Goal: Information Seeking & Learning: Learn about a topic

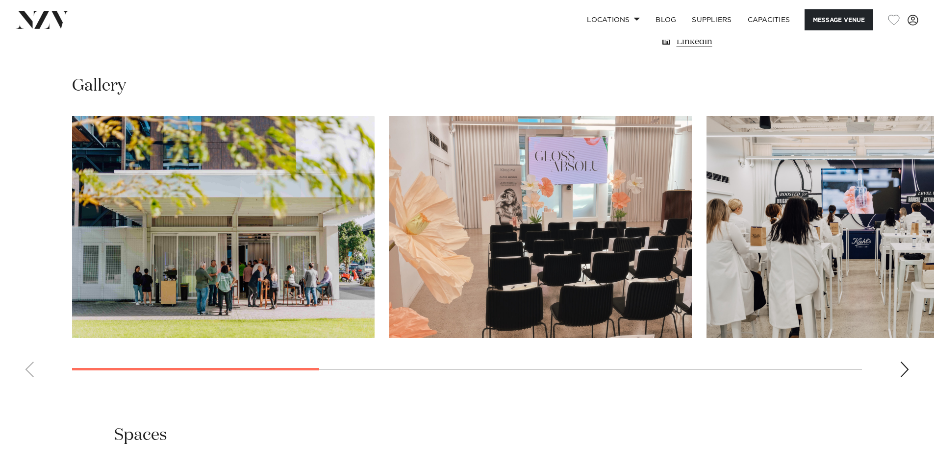
scroll to position [932, 0]
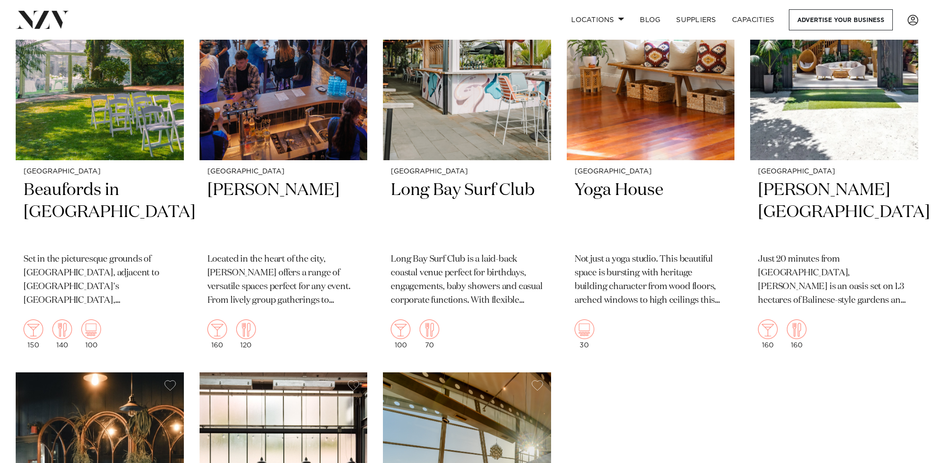
scroll to position [10592, 0]
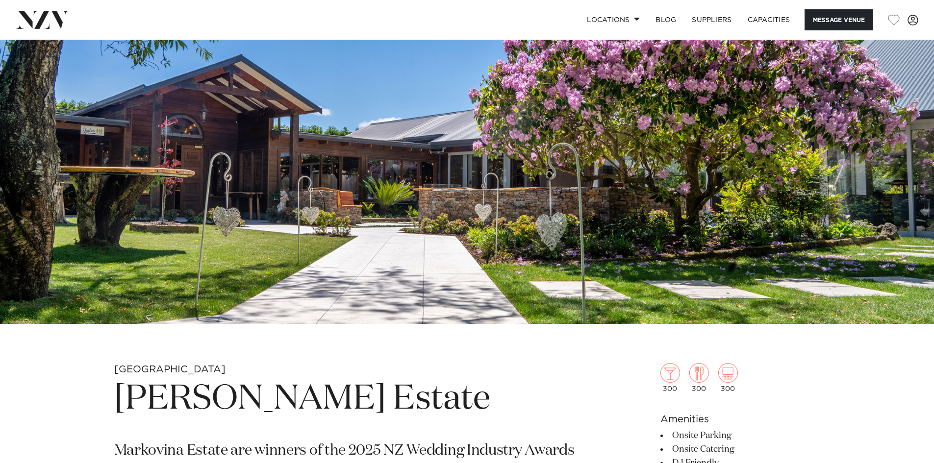
scroll to position [294, 0]
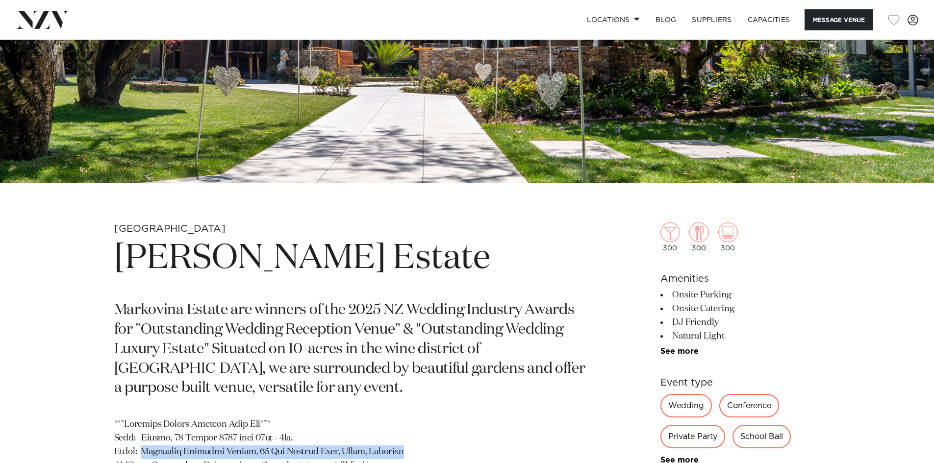
drag, startPoint x: 114, startPoint y: 226, endPoint x: 526, endPoint y: 268, distance: 414.1
click at [575, 266] on h1 "Markovina Vineyard Estate" at bounding box center [352, 258] width 477 height 45
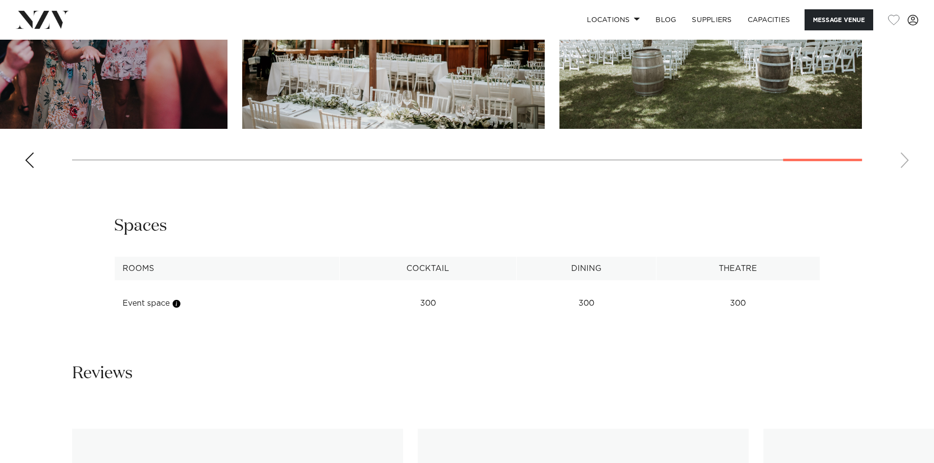
scroll to position [1280, 0]
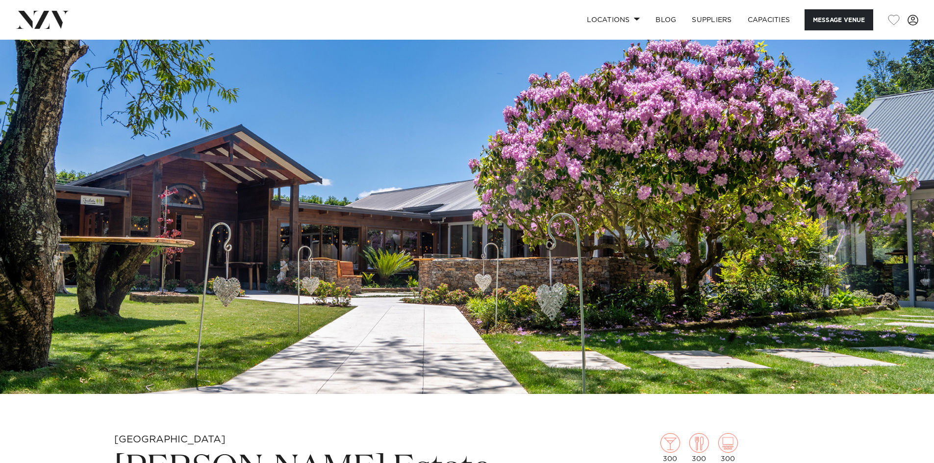
scroll to position [0, 0]
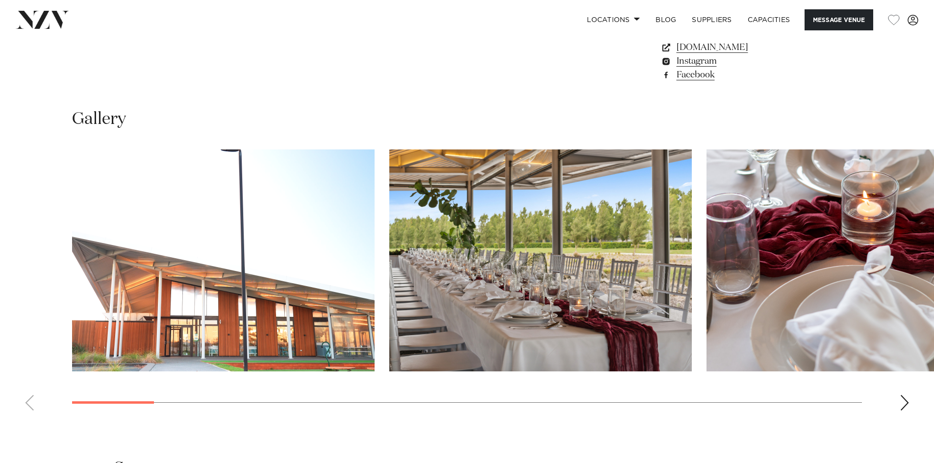
scroll to position [889, 0]
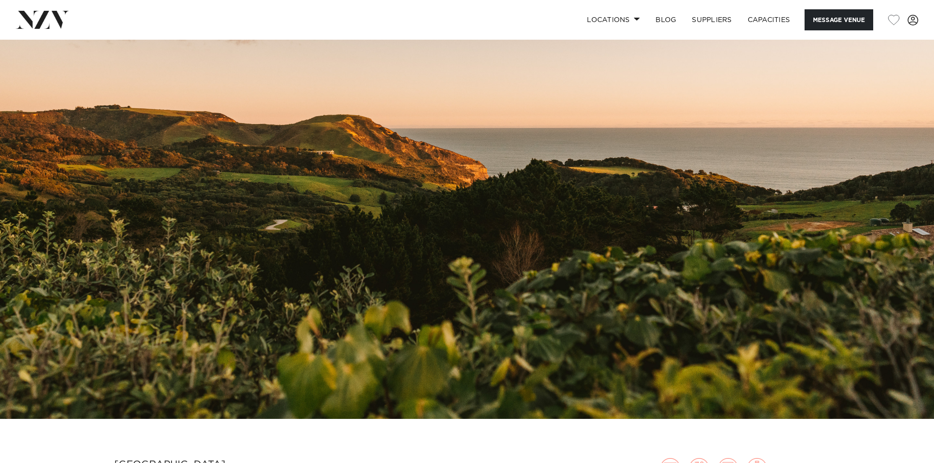
scroll to position [49, 0]
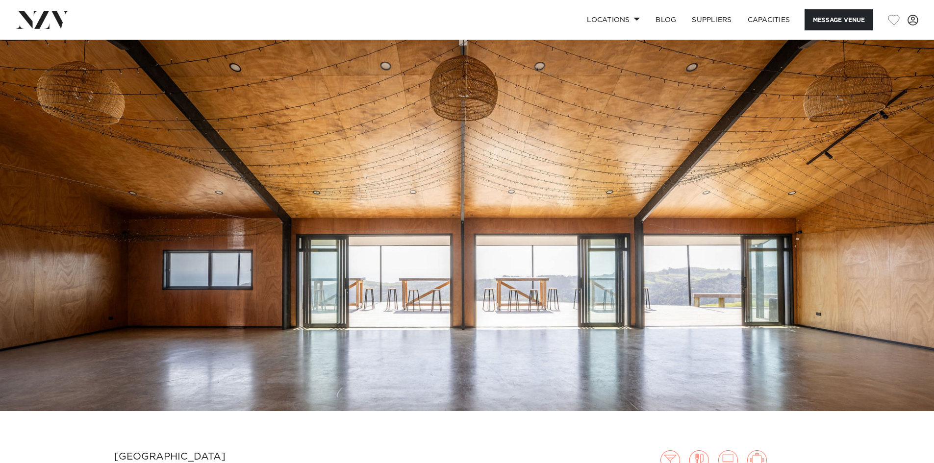
scroll to position [49, 0]
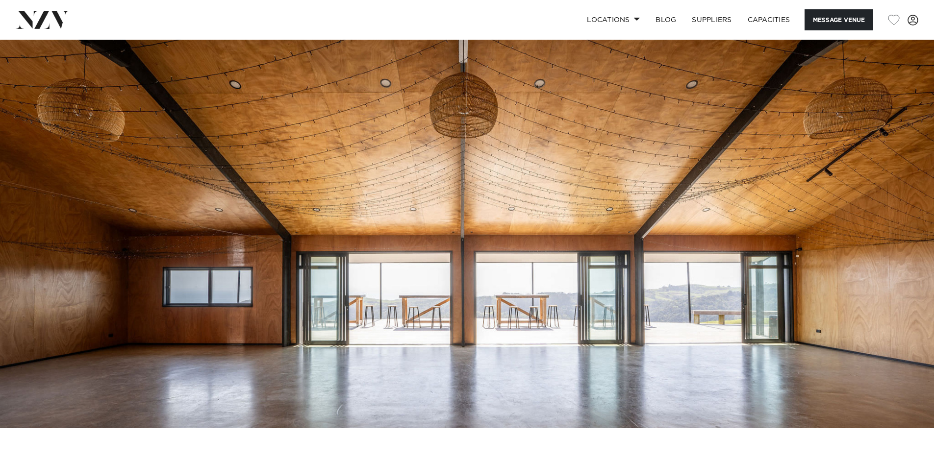
click at [564, 210] on img at bounding box center [467, 210] width 934 height 438
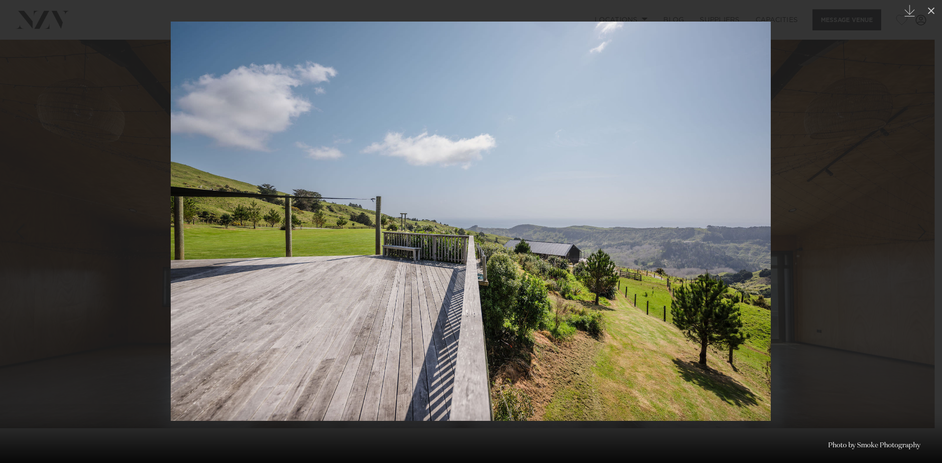
click at [910, 218] on link at bounding box center [924, 231] width 34 height 49
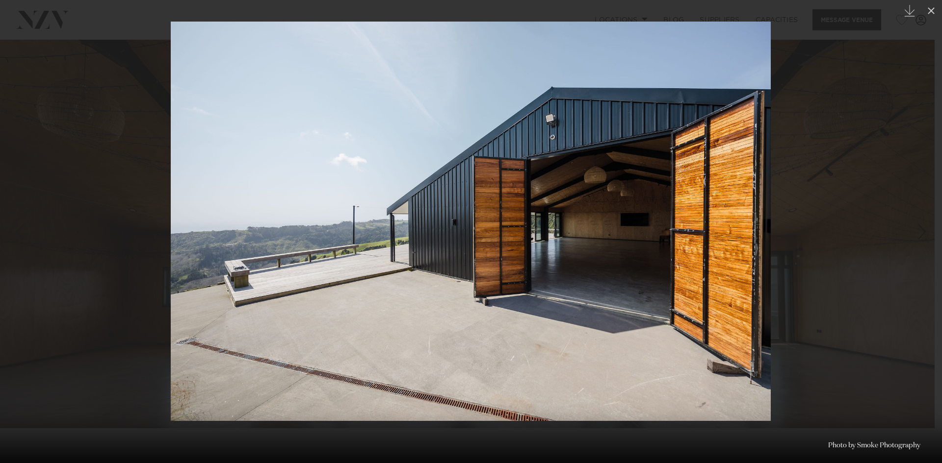
click at [910, 218] on link at bounding box center [924, 231] width 34 height 49
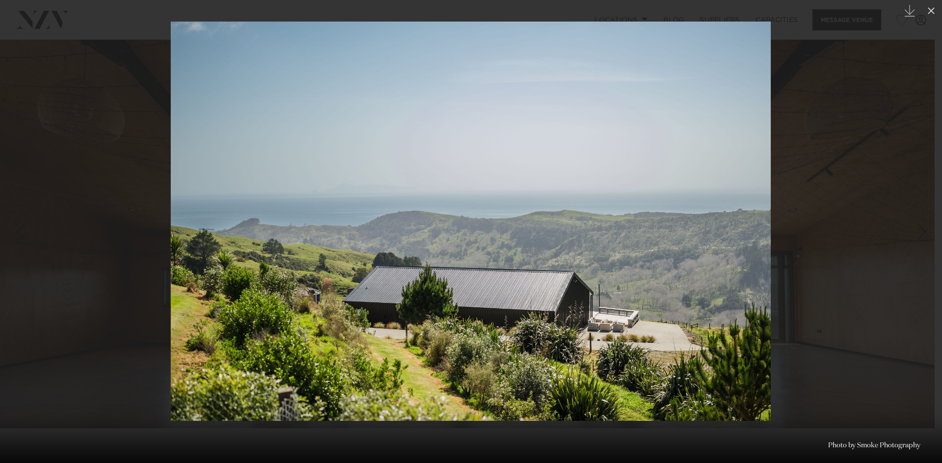
click at [923, 215] on link at bounding box center [924, 231] width 34 height 49
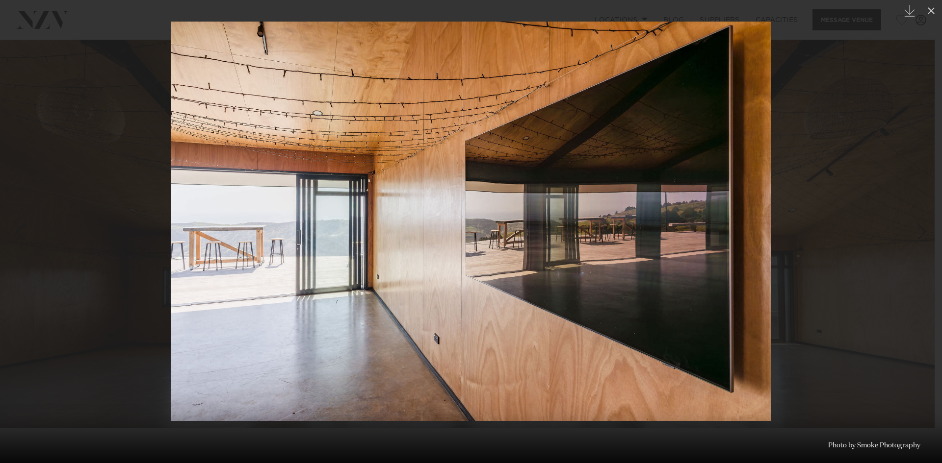
click at [919, 213] on link at bounding box center [924, 231] width 34 height 49
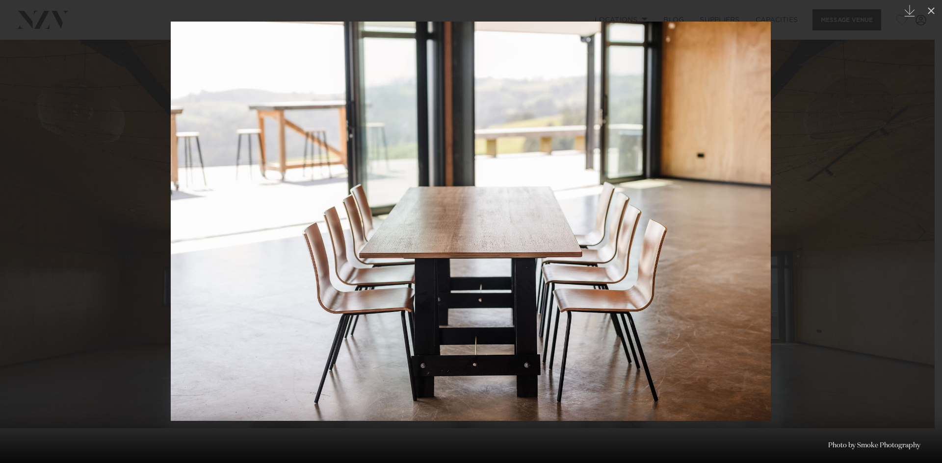
click at [915, 201] on div at bounding box center [471, 231] width 942 height 463
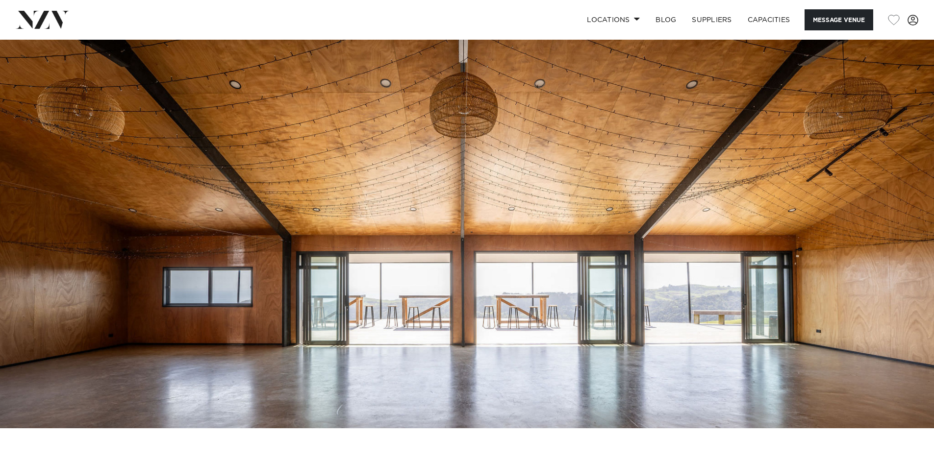
click at [915, 201] on img at bounding box center [467, 210] width 934 height 438
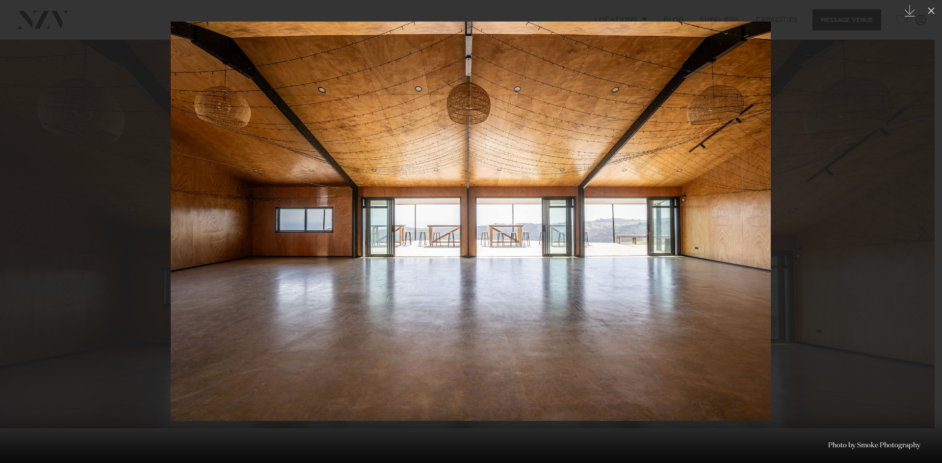
click at [915, 201] on div at bounding box center [471, 231] width 942 height 463
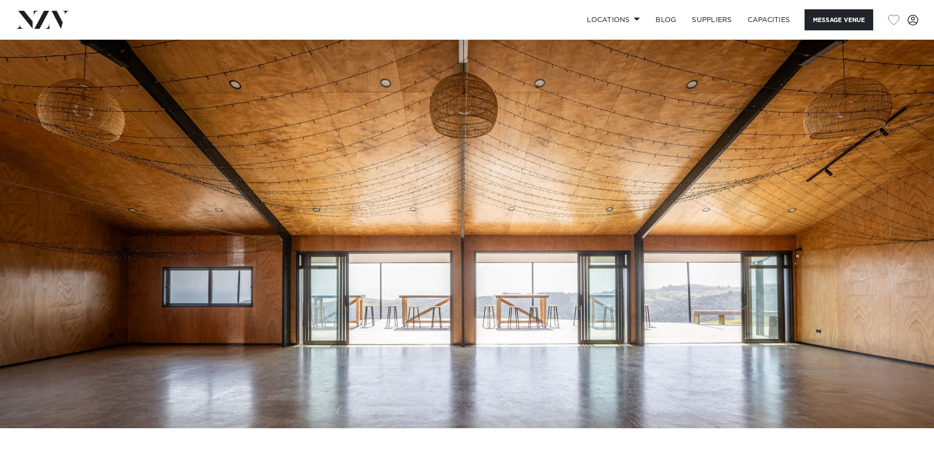
click at [915, 201] on img at bounding box center [467, 210] width 934 height 438
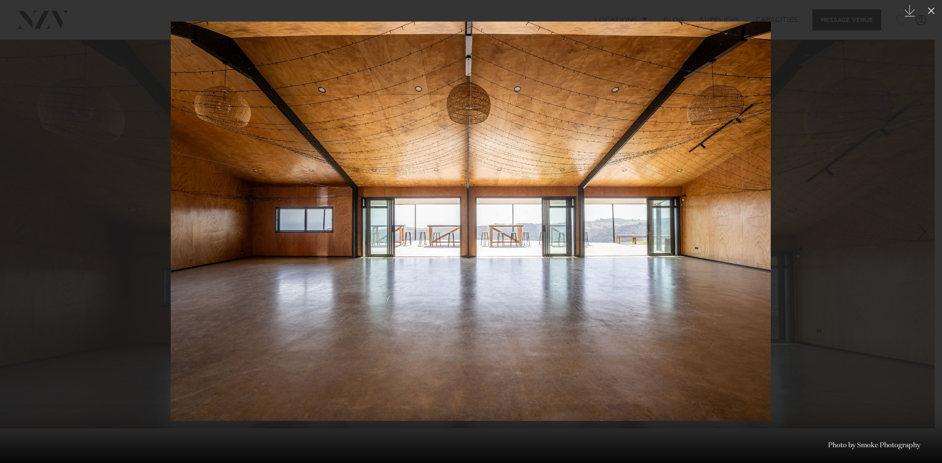
click at [915, 201] on div at bounding box center [471, 231] width 942 height 463
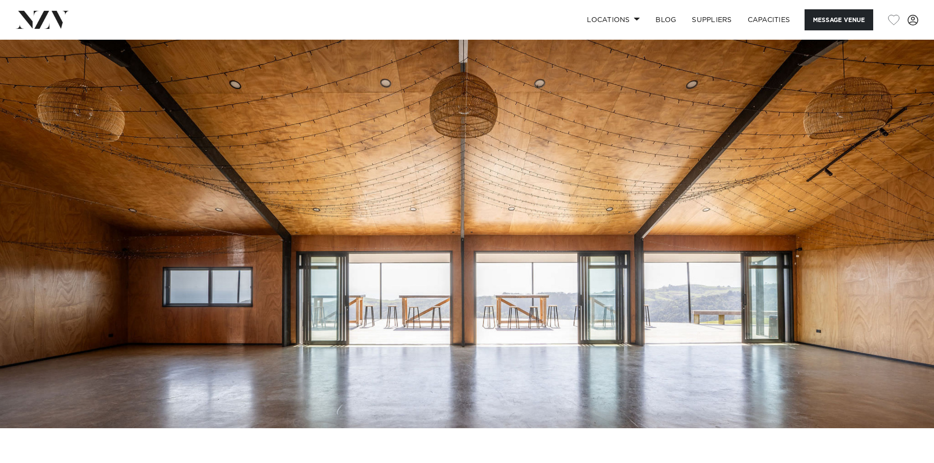
click at [915, 201] on img at bounding box center [467, 210] width 934 height 438
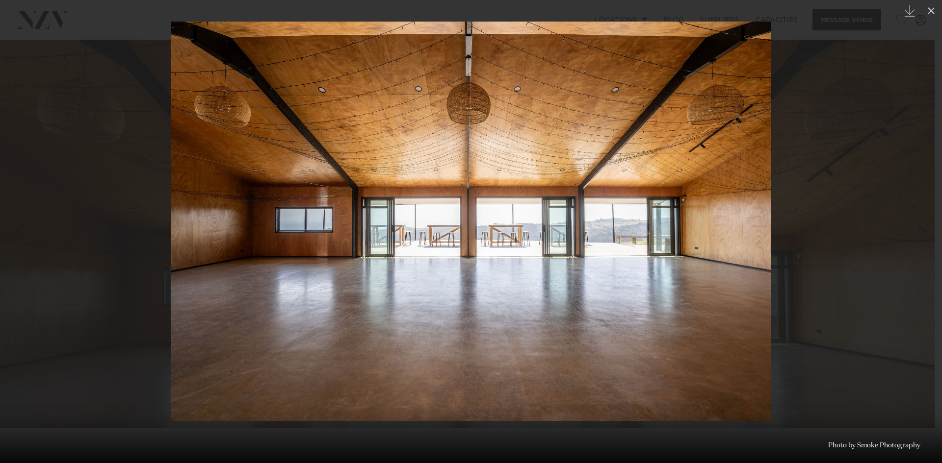
click at [920, 230] on div "Next slide" at bounding box center [921, 232] width 13 height 19
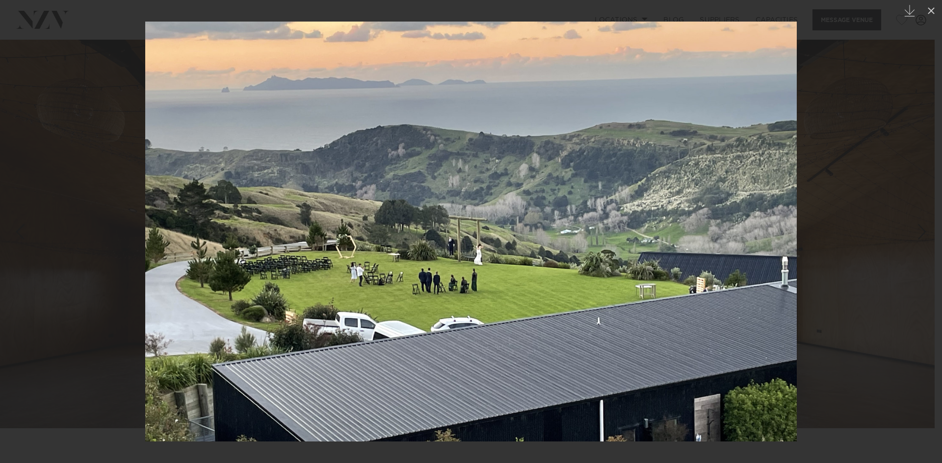
click at [920, 230] on div "Next slide" at bounding box center [921, 232] width 13 height 19
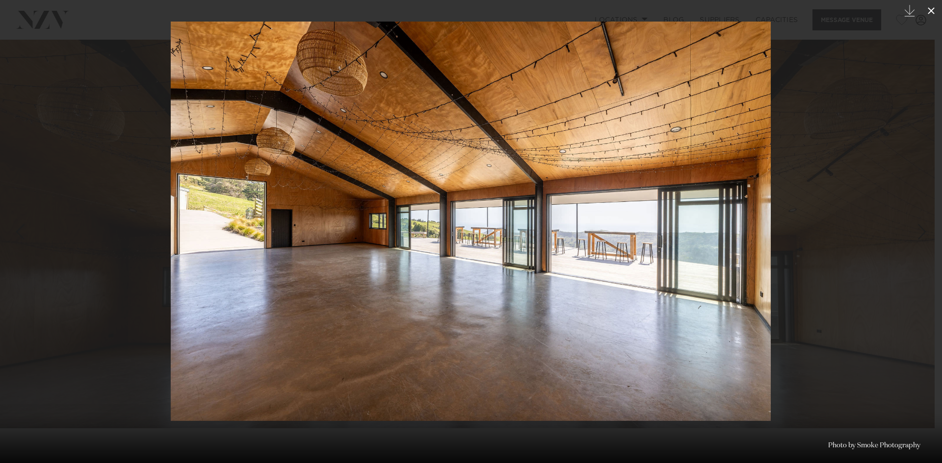
click at [924, 11] on button at bounding box center [931, 11] width 22 height 22
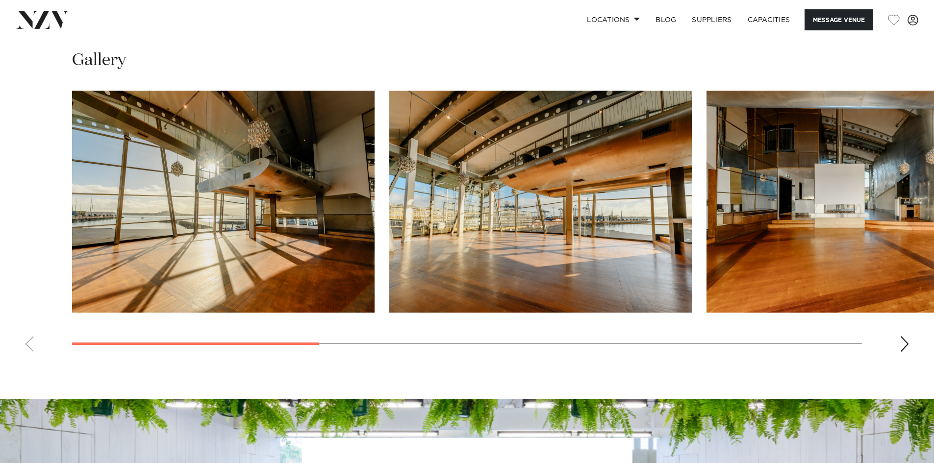
scroll to position [932, 0]
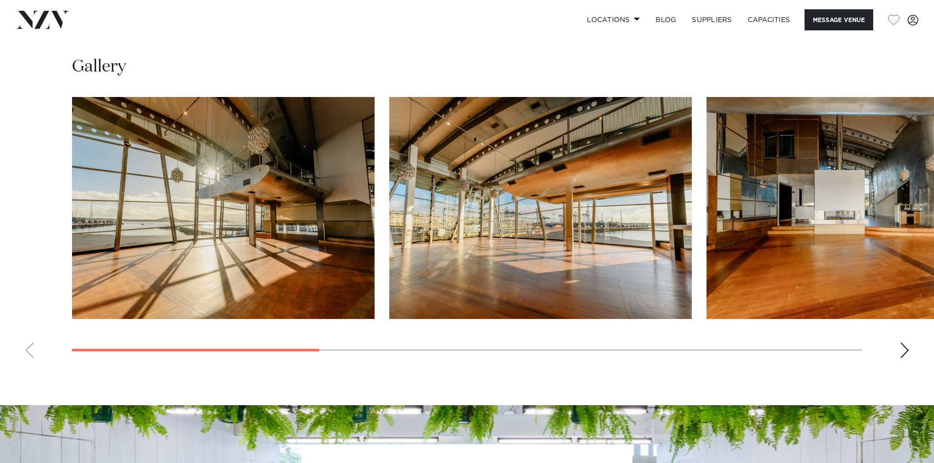
click at [906, 353] on div "Next slide" at bounding box center [905, 351] width 10 height 16
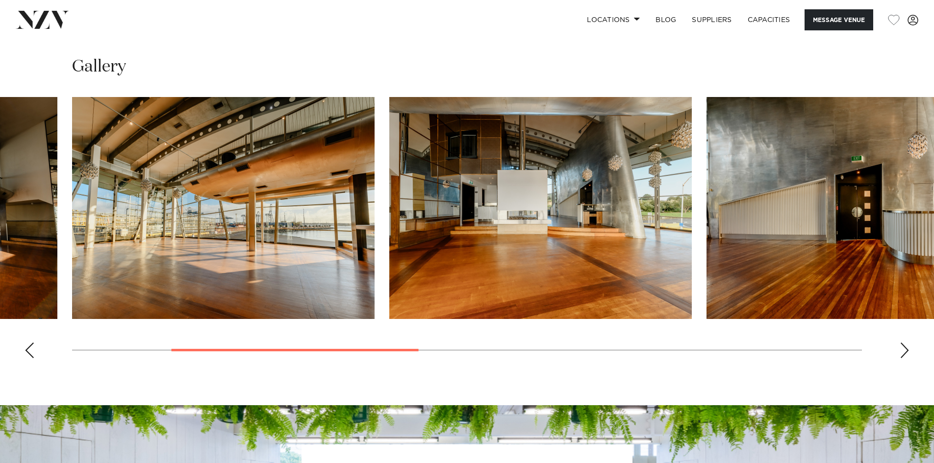
click at [906, 353] on div "Next slide" at bounding box center [905, 351] width 10 height 16
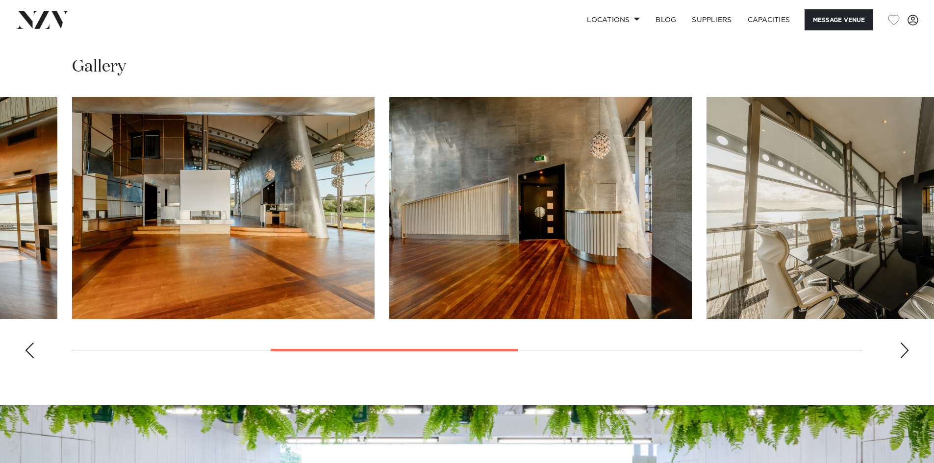
click at [906, 353] on div "Next slide" at bounding box center [905, 351] width 10 height 16
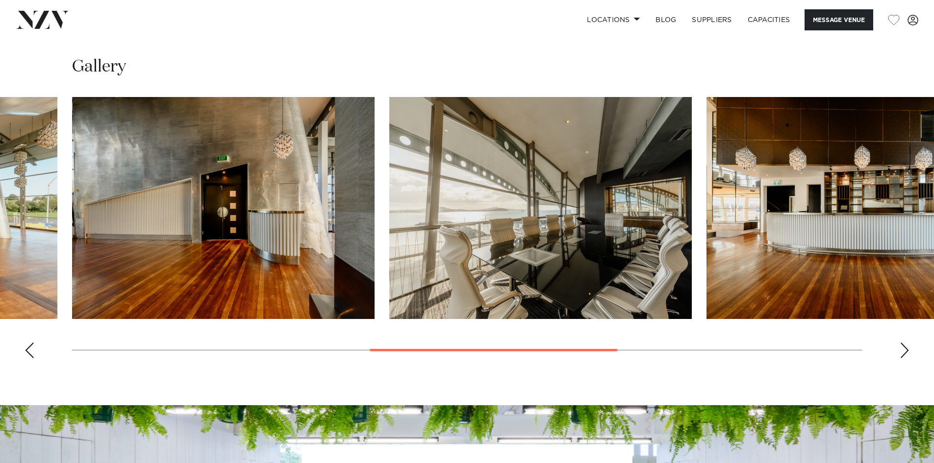
click at [906, 353] on div "Next slide" at bounding box center [905, 351] width 10 height 16
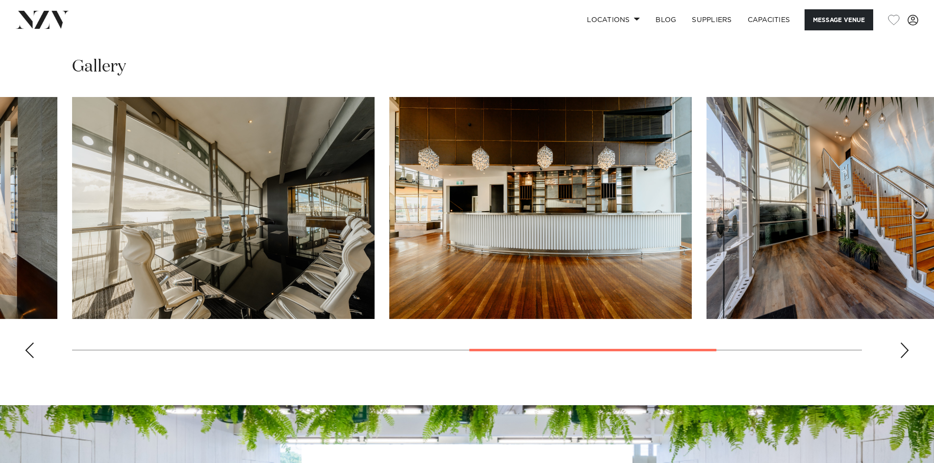
click at [906, 353] on div "Next slide" at bounding box center [905, 351] width 10 height 16
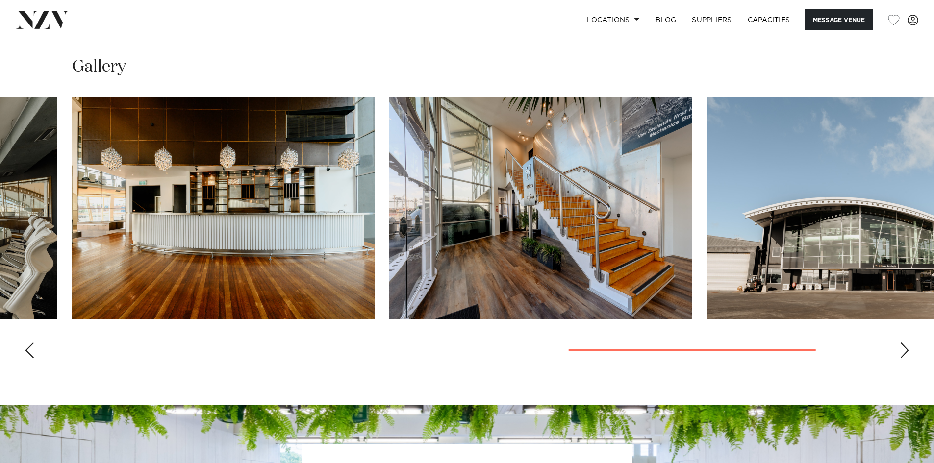
click at [841, 278] on img "8 / 8" at bounding box center [858, 208] width 303 height 222
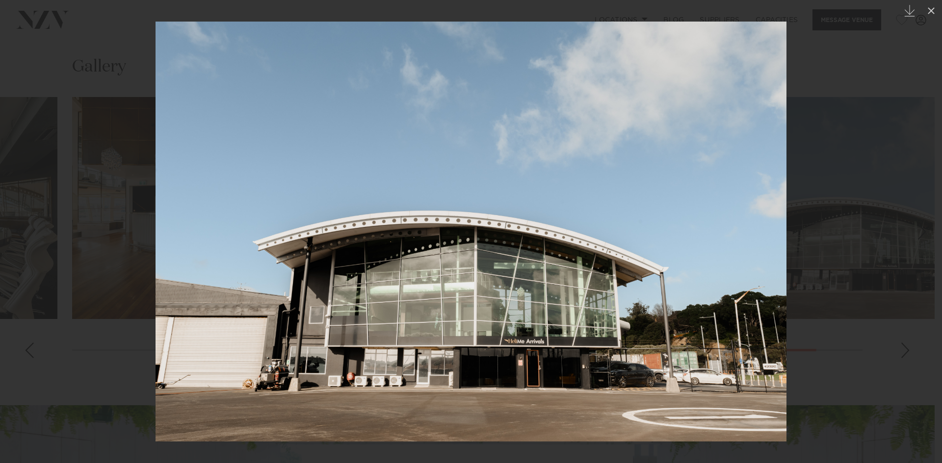
click at [907, 241] on link at bounding box center [924, 231] width 34 height 49
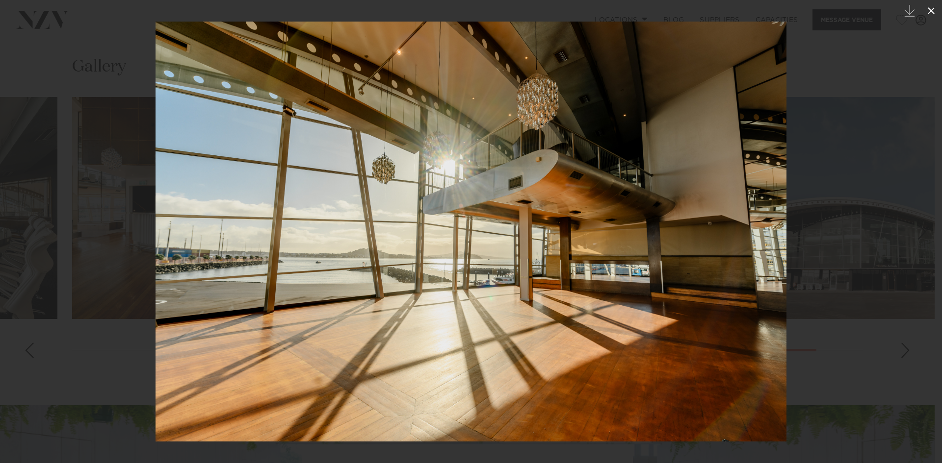
click at [931, 14] on icon at bounding box center [931, 11] width 12 height 12
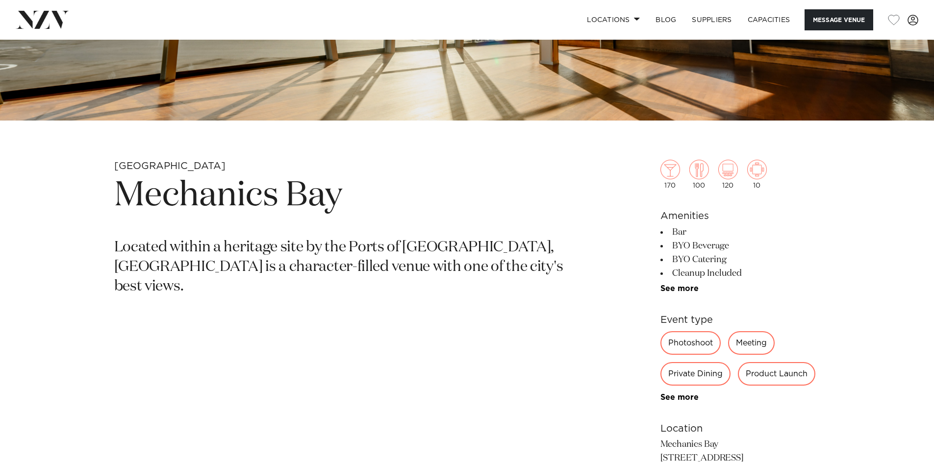
scroll to position [343, 0]
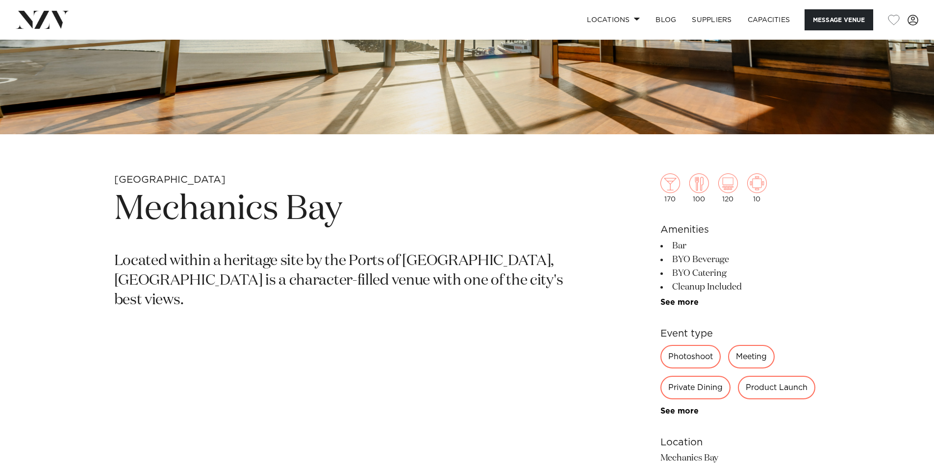
drag, startPoint x: 670, startPoint y: 257, endPoint x: 730, endPoint y: 270, distance: 61.6
click at [730, 270] on ul "Bar BYO Beverage BYO Catering Cleanup Included DJ Friendly Dry Hire Fridge Heli…" at bounding box center [741, 273] width 160 height 68
click at [538, 268] on p "Located within a heritage site by the Ports of Auckland, Mechanics Bay is a cha…" at bounding box center [352, 281] width 477 height 59
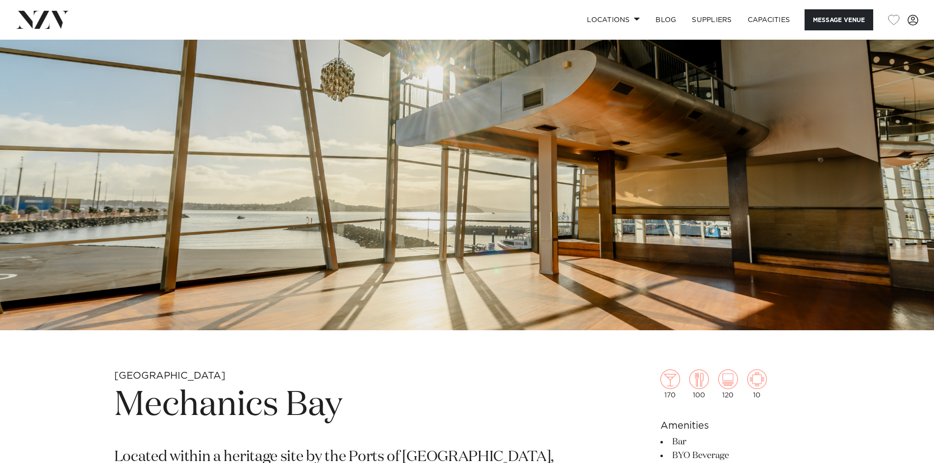
scroll to position [98, 0]
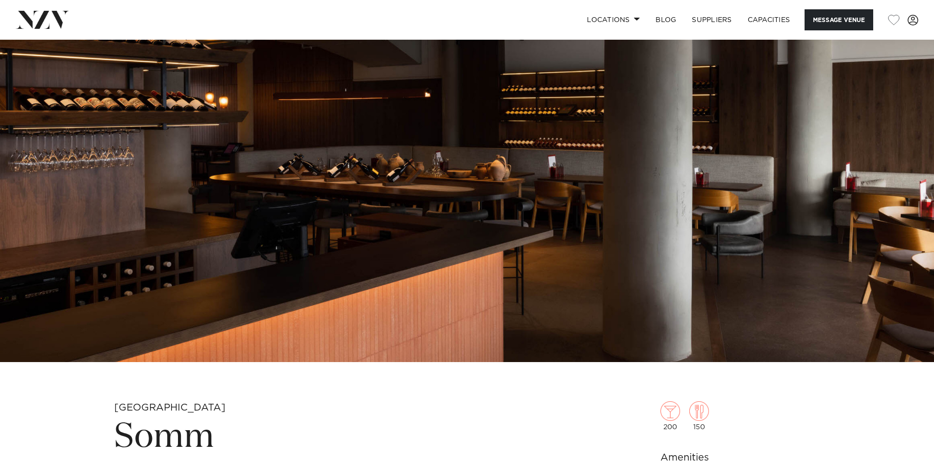
scroll to position [98, 0]
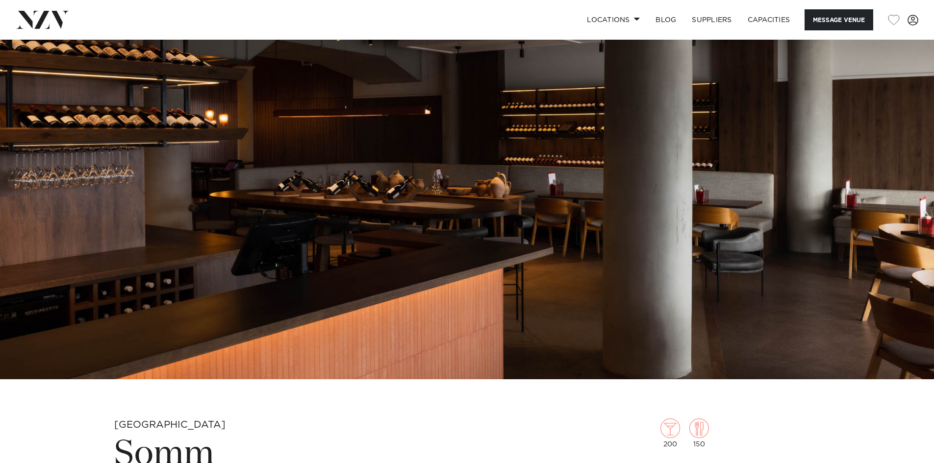
click at [458, 206] on img at bounding box center [467, 161] width 934 height 438
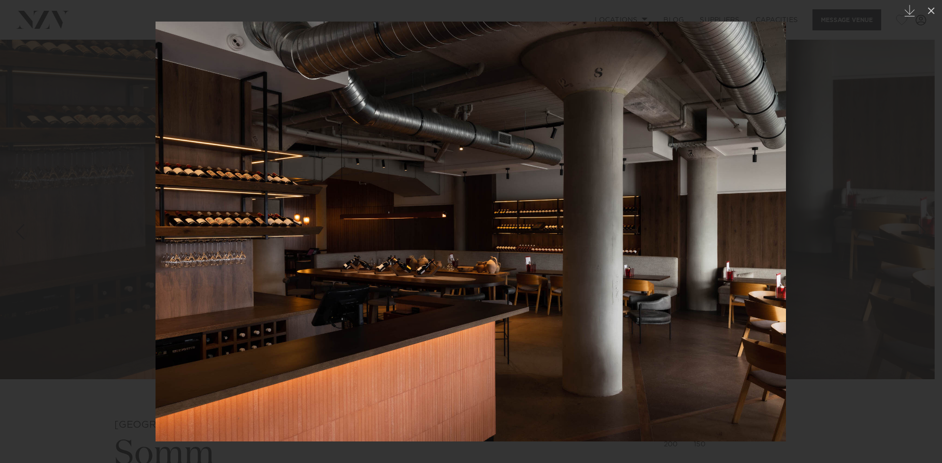
click at [915, 222] on link at bounding box center [924, 231] width 34 height 49
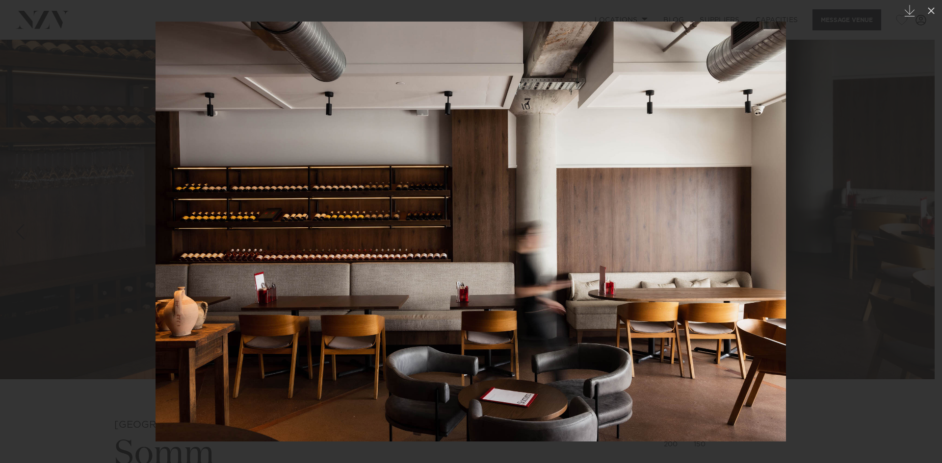
click at [915, 222] on link at bounding box center [924, 231] width 34 height 49
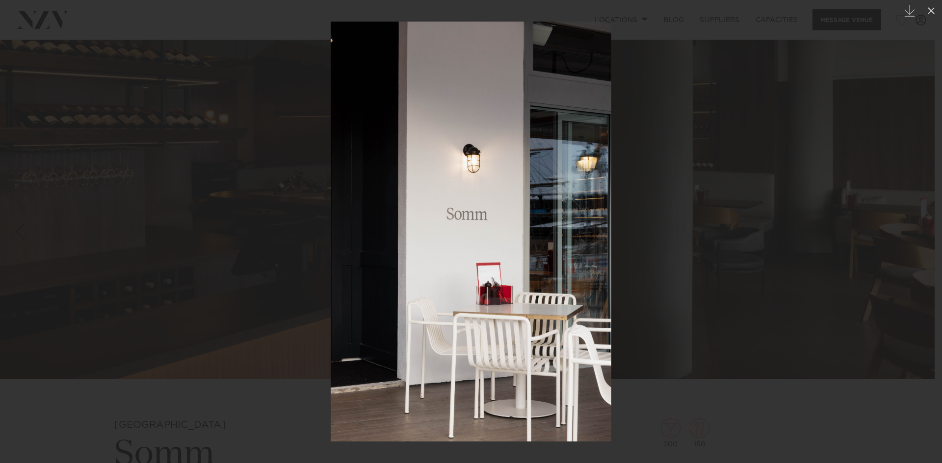
click at [915, 222] on link at bounding box center [924, 231] width 34 height 49
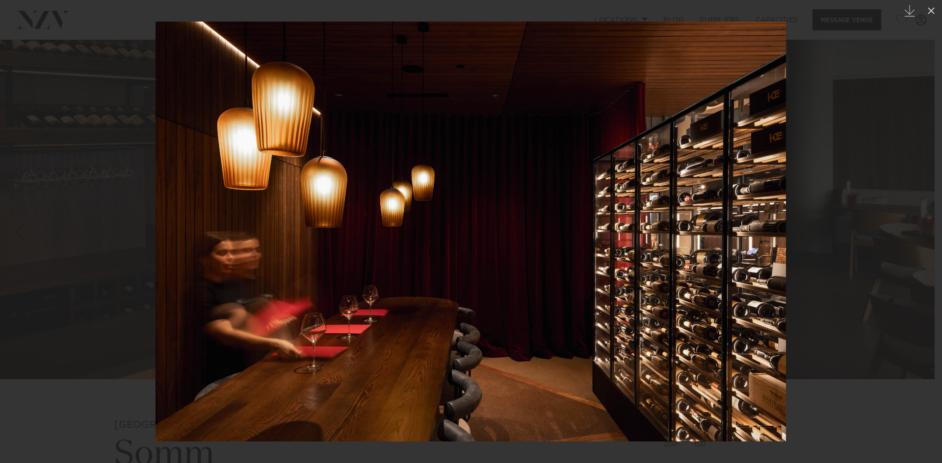
click at [915, 222] on link at bounding box center [924, 231] width 34 height 49
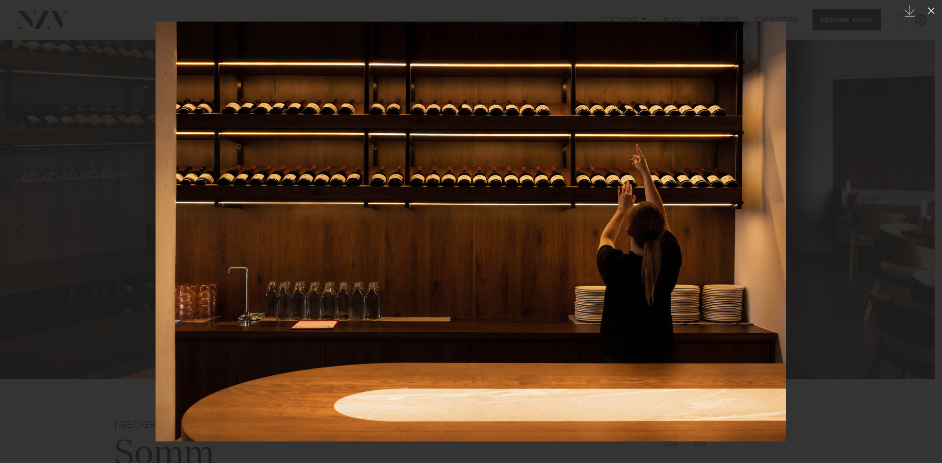
click at [902, 209] on div at bounding box center [471, 231] width 942 height 463
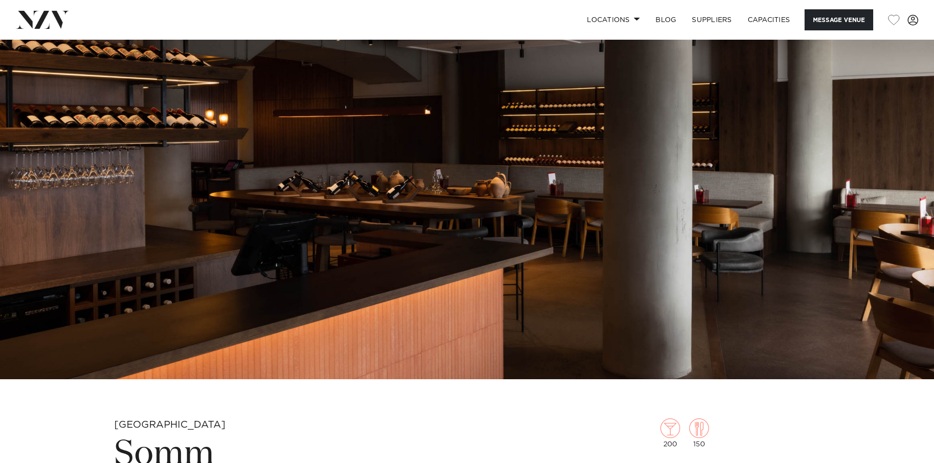
click at [902, 209] on img at bounding box center [467, 161] width 934 height 438
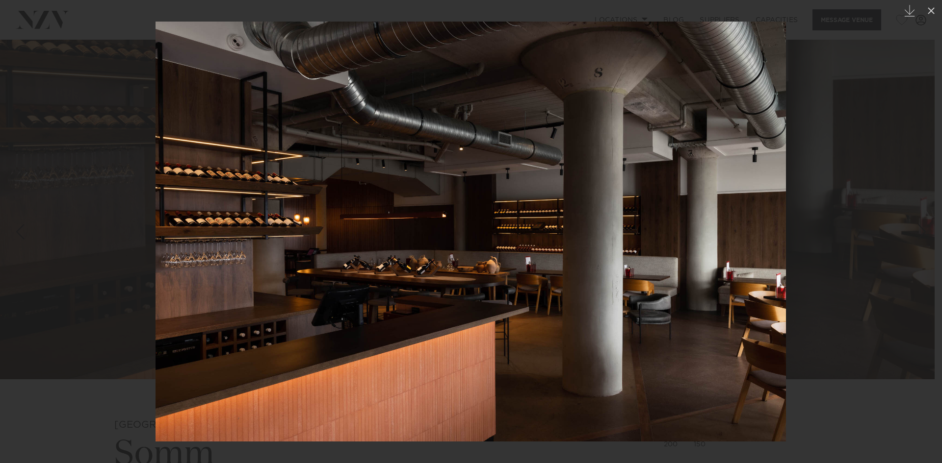
click at [907, 218] on link at bounding box center [924, 231] width 34 height 49
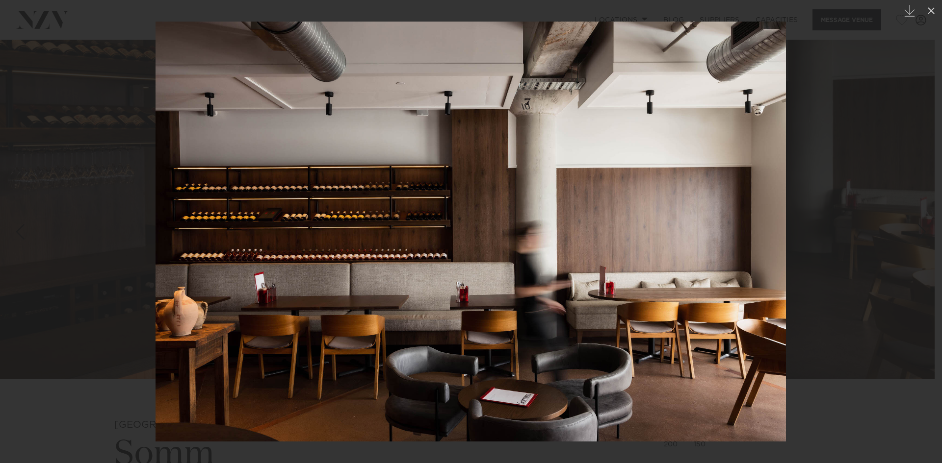
click at [907, 218] on link at bounding box center [924, 231] width 34 height 49
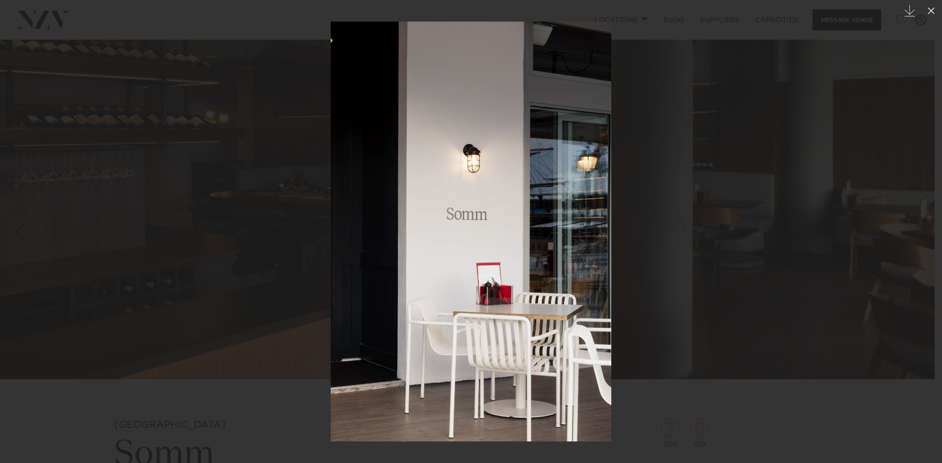
click at [907, 218] on link at bounding box center [924, 231] width 34 height 49
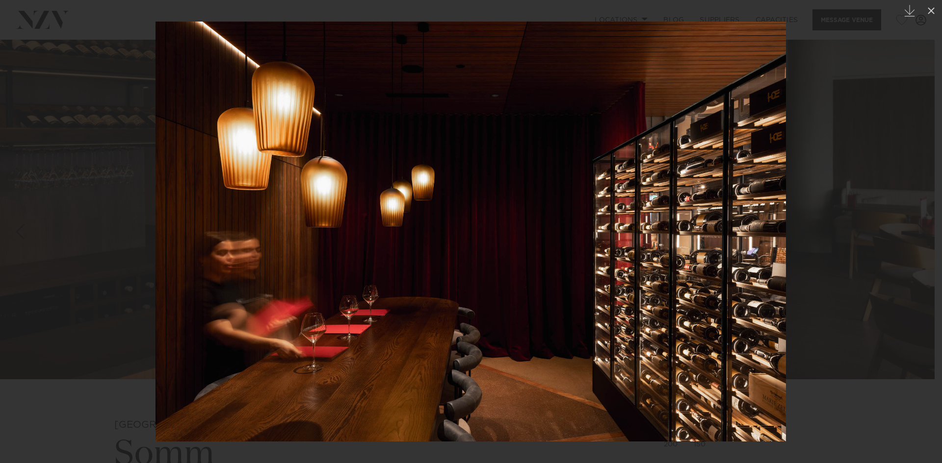
click at [907, 218] on link at bounding box center [924, 231] width 34 height 49
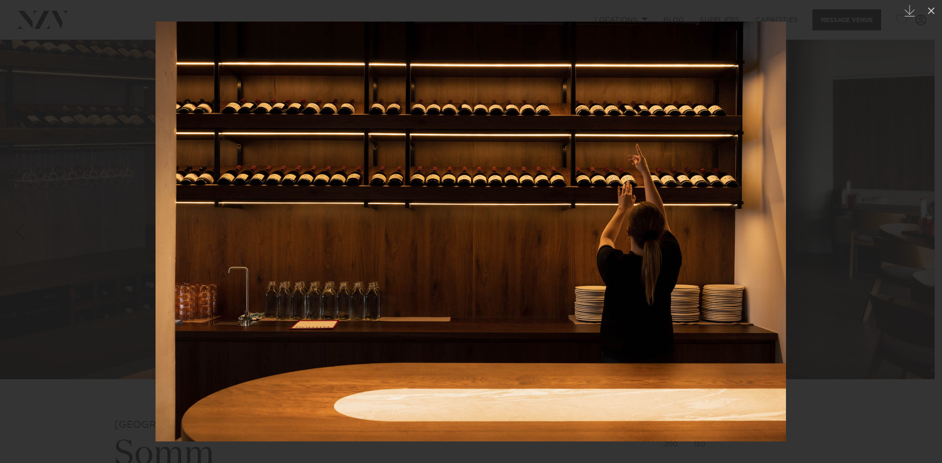
click at [907, 218] on link at bounding box center [924, 231] width 34 height 49
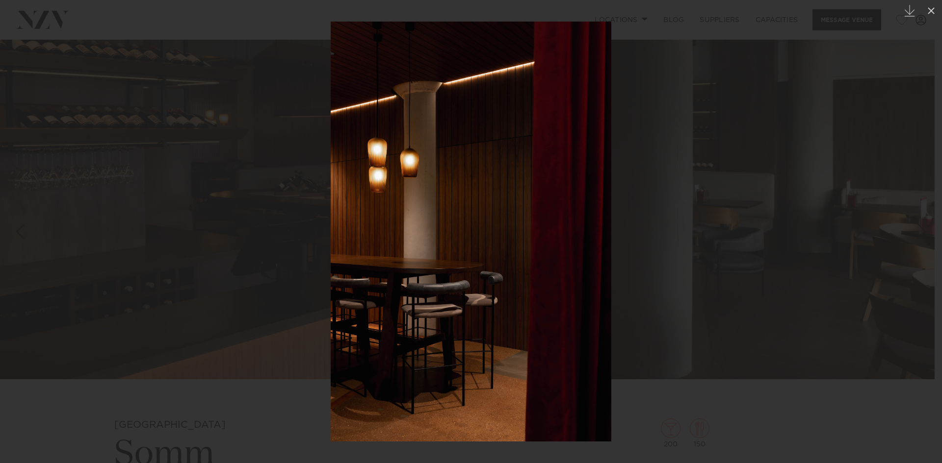
click at [907, 218] on link at bounding box center [924, 231] width 34 height 49
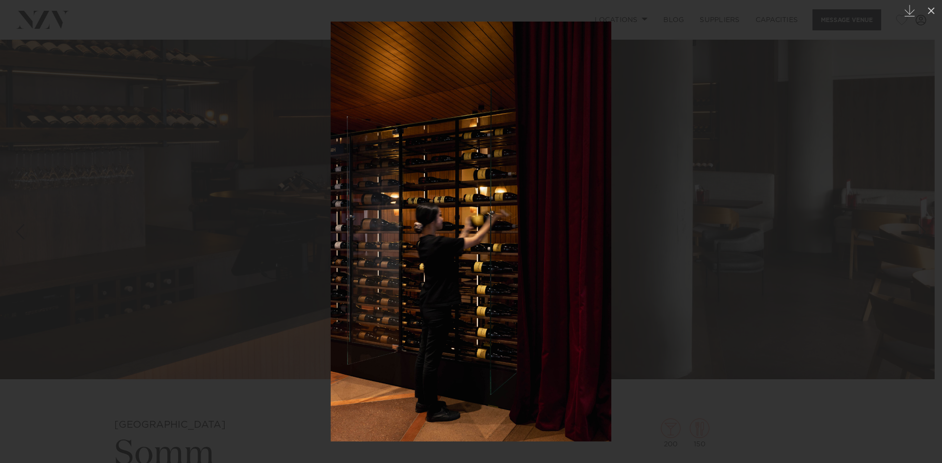
click at [884, 219] on div at bounding box center [471, 231] width 942 height 463
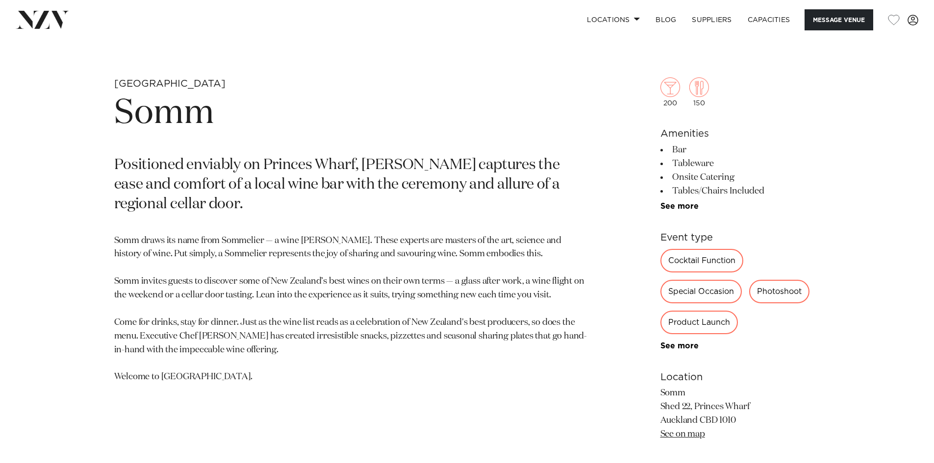
scroll to position [441, 0]
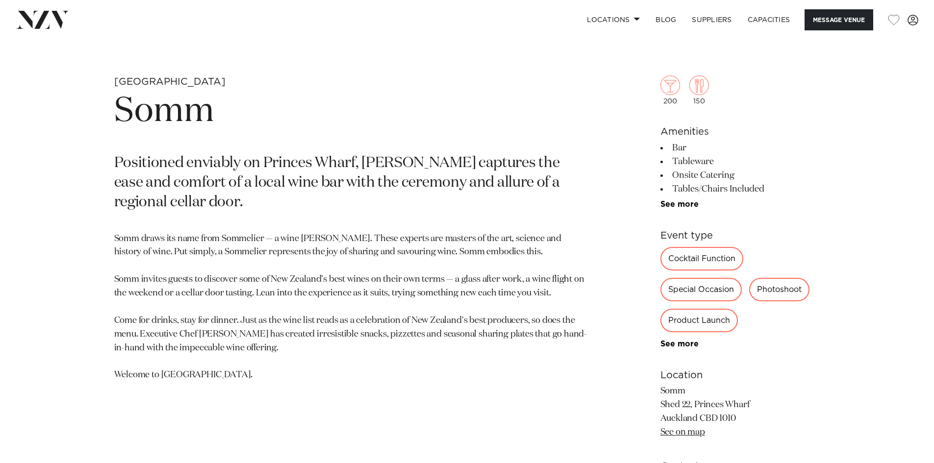
click at [675, 209] on div "200 150 Amenities Bar Tableware Onsite Catering Tables/Chairs Included All-weat…" at bounding box center [741, 304] width 160 height 537
click at [675, 204] on link "See more" at bounding box center [699, 205] width 76 height 8
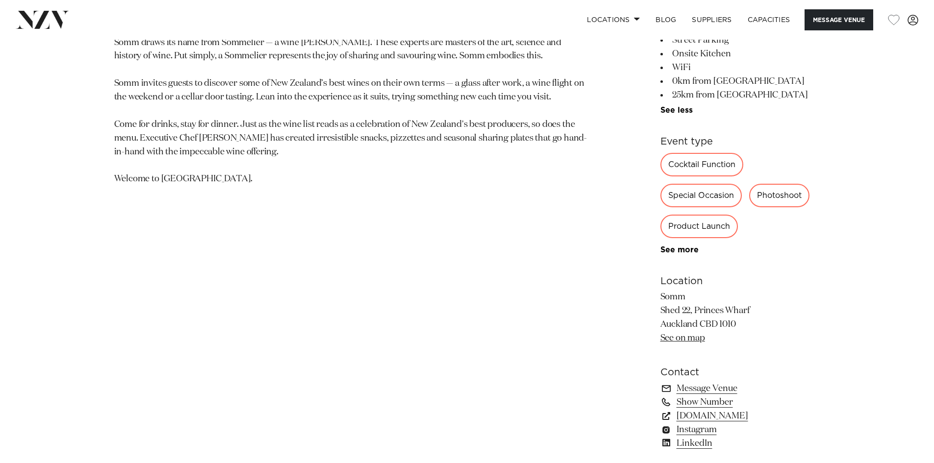
scroll to position [687, 0]
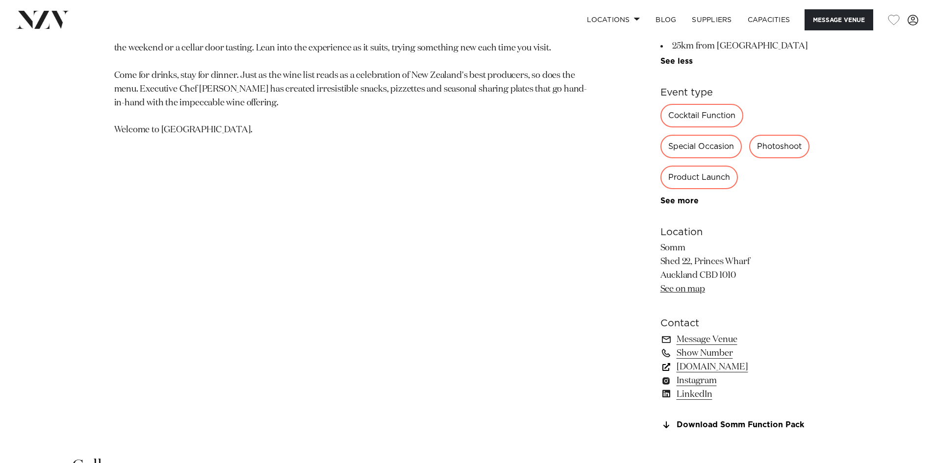
click at [693, 366] on link "sommcellardoor.co.nz" at bounding box center [741, 367] width 160 height 14
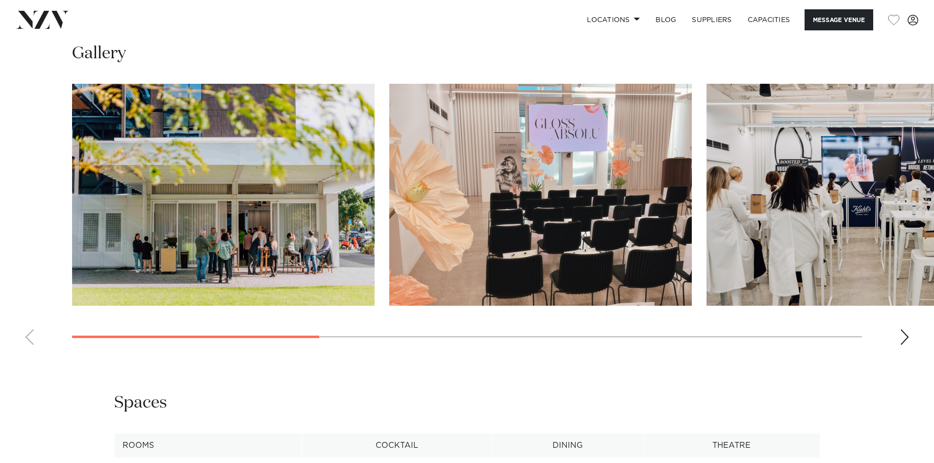
scroll to position [981, 0]
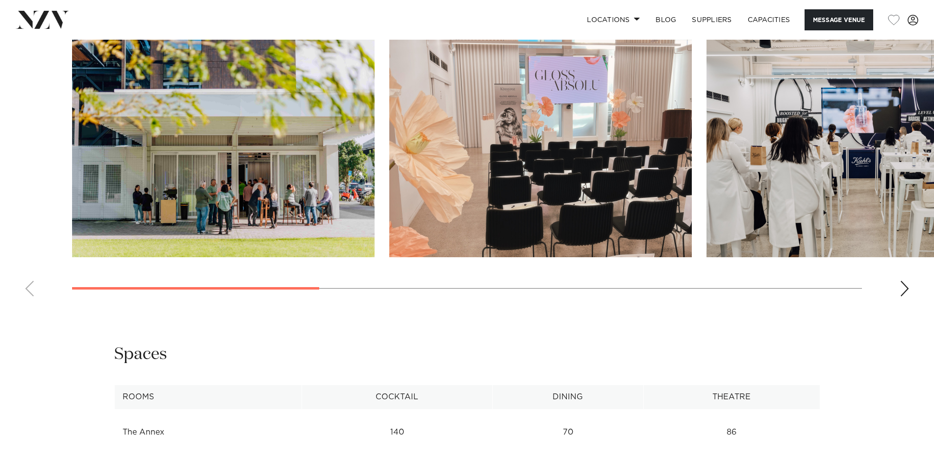
click at [909, 297] on div "Next slide" at bounding box center [905, 289] width 10 height 16
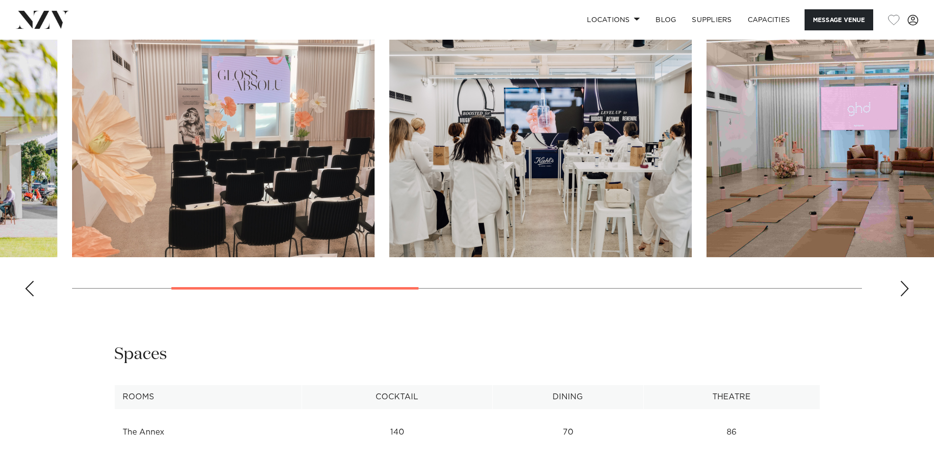
click at [909, 297] on div "Next slide" at bounding box center [905, 289] width 10 height 16
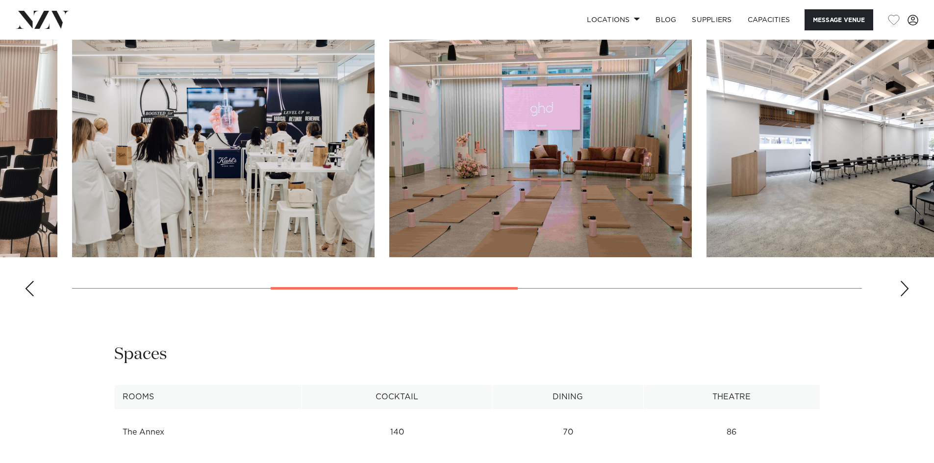
click at [909, 297] on div "Next slide" at bounding box center [905, 289] width 10 height 16
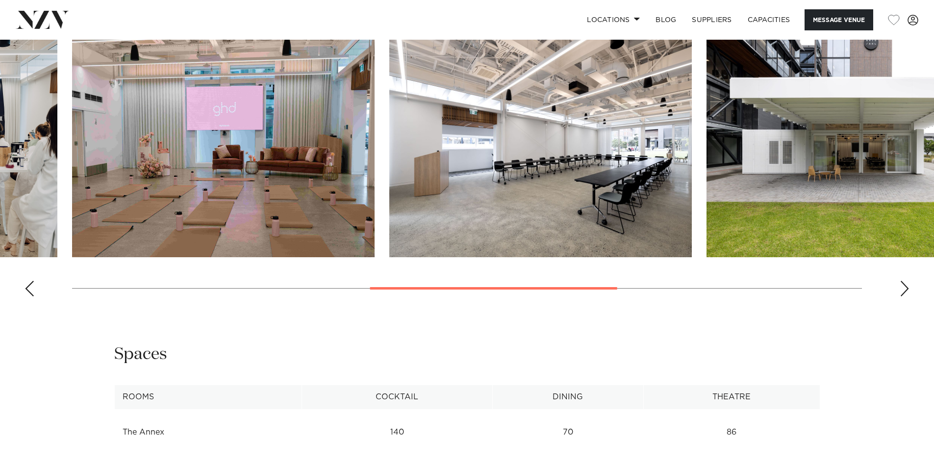
click at [909, 297] on div "Next slide" at bounding box center [905, 289] width 10 height 16
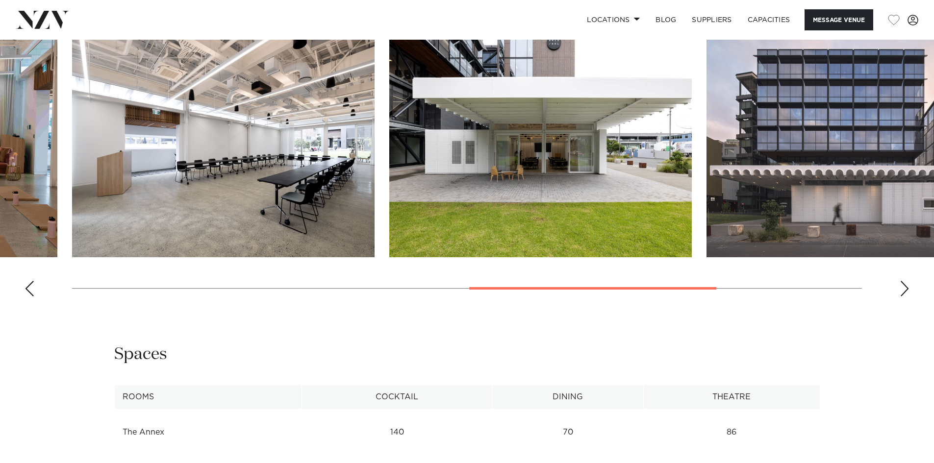
click at [909, 297] on div "Next slide" at bounding box center [905, 289] width 10 height 16
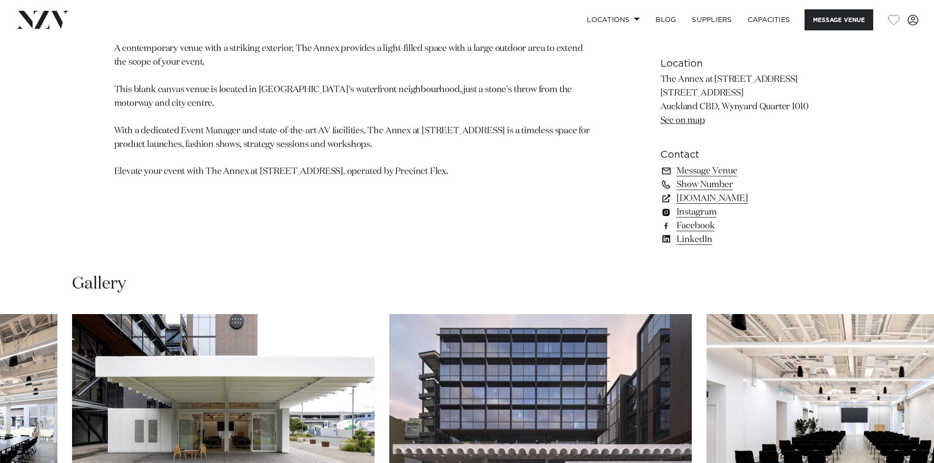
scroll to position [637, 0]
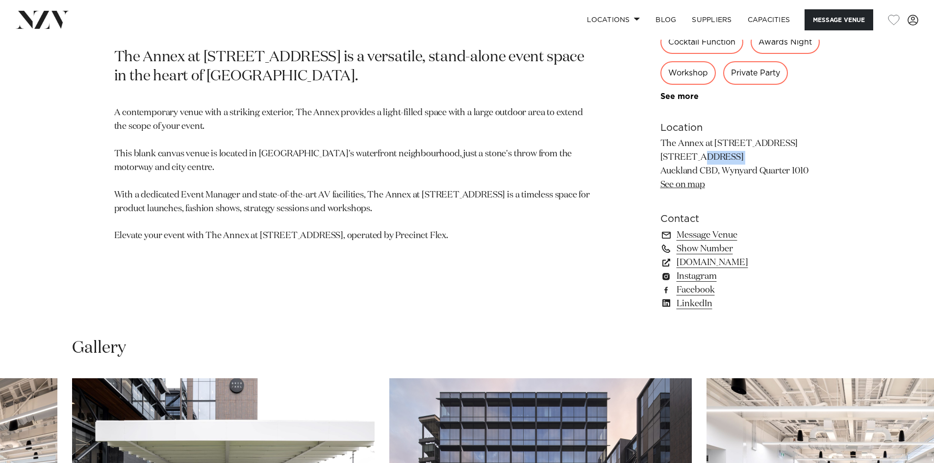
click at [662, 188] on div "[GEOGRAPHIC_DATA] The Annex, [STREET_ADDRESS] by Precinct Flex The Annex at [ST…" at bounding box center [467, 100] width 835 height 443
copy p "[STREET_ADDRESS]"
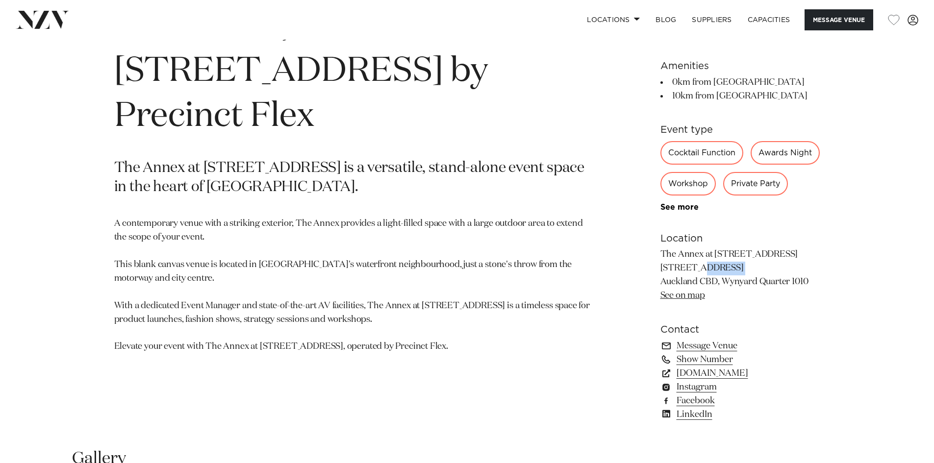
scroll to position [539, 0]
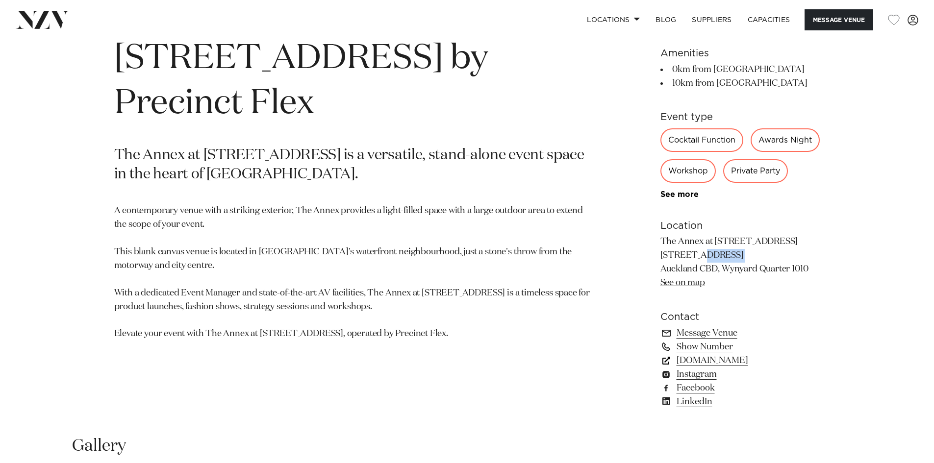
click at [694, 368] on link "[DOMAIN_NAME]" at bounding box center [741, 361] width 160 height 14
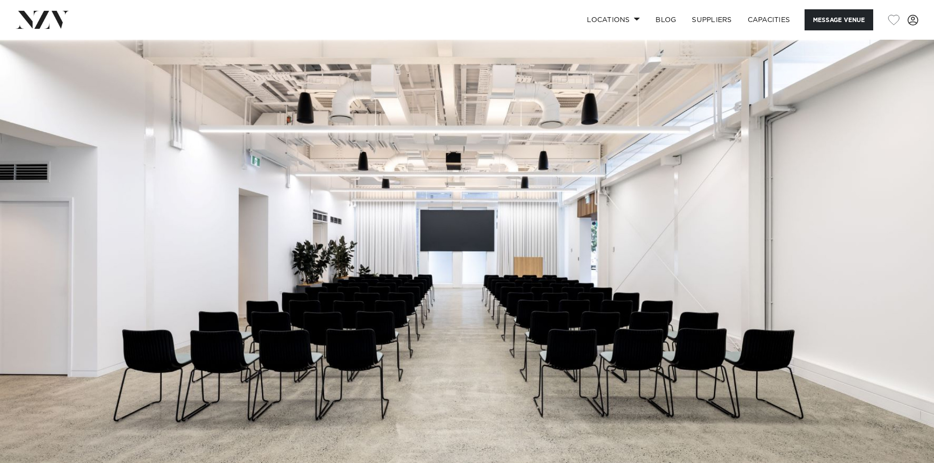
scroll to position [49, 0]
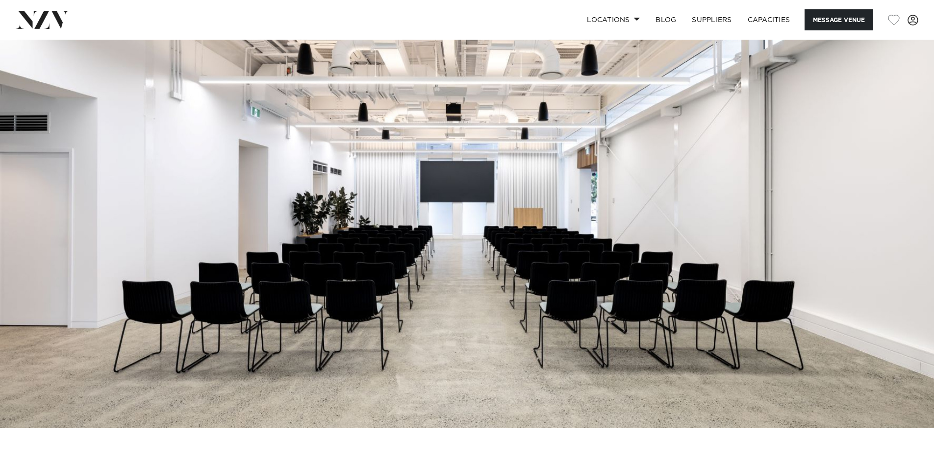
click at [523, 267] on img at bounding box center [467, 210] width 934 height 438
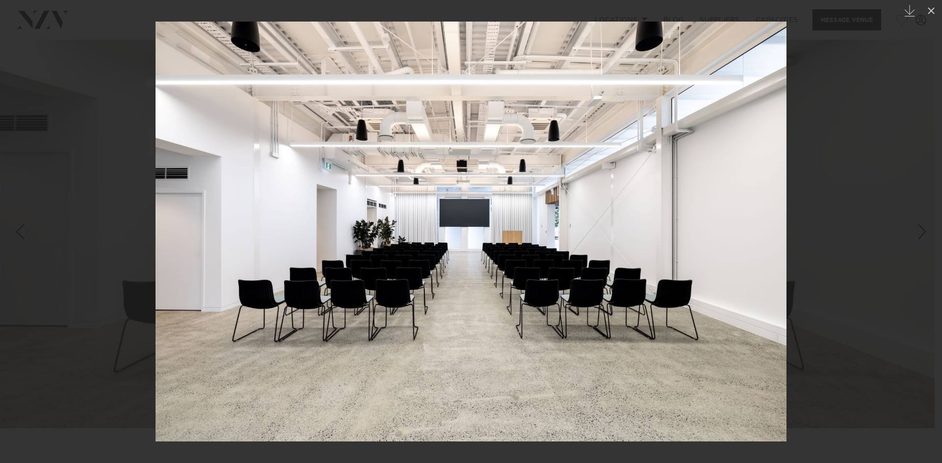
click at [887, 197] on div at bounding box center [471, 231] width 942 height 463
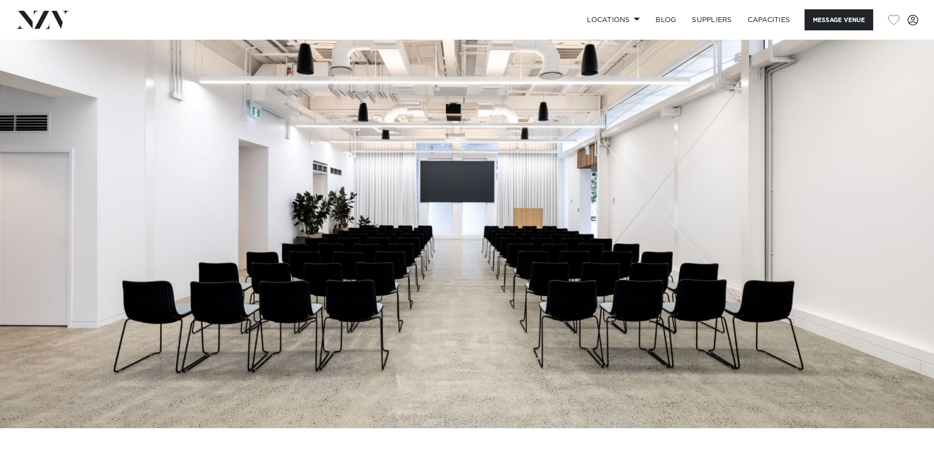
click at [915, 229] on img at bounding box center [467, 210] width 934 height 438
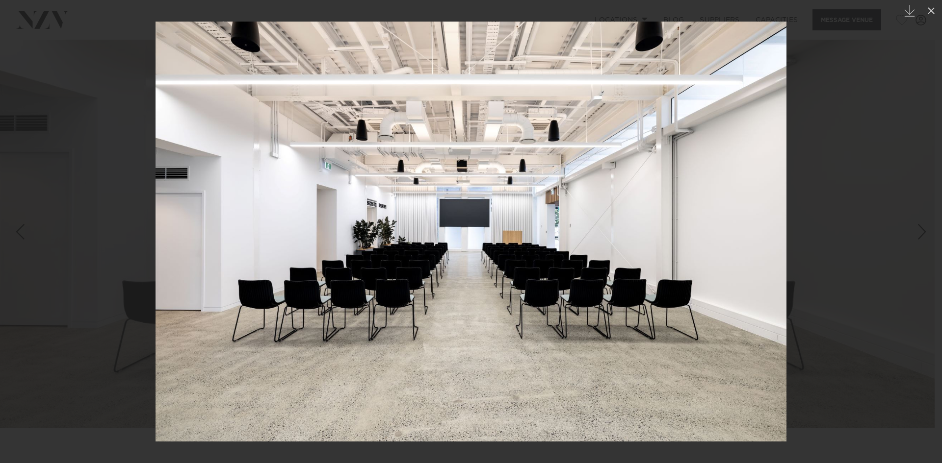
click at [915, 229] on div "Next slide" at bounding box center [921, 232] width 13 height 19
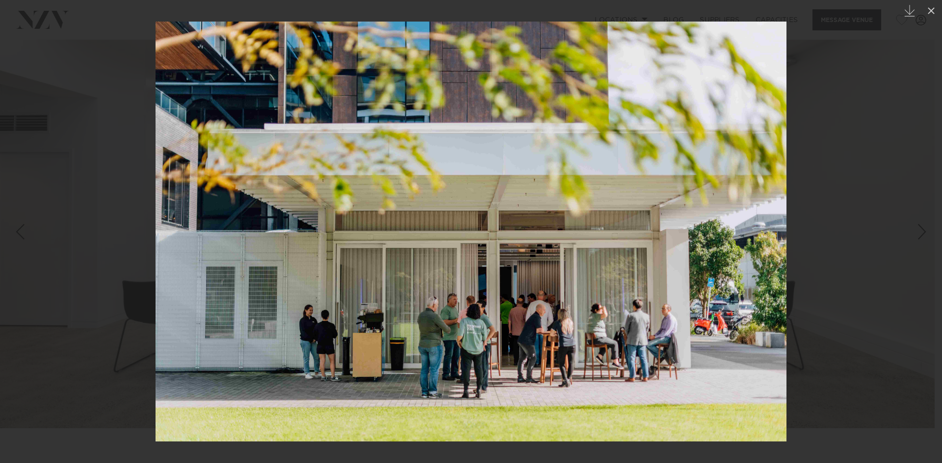
click at [919, 239] on div "Next slide" at bounding box center [921, 232] width 13 height 19
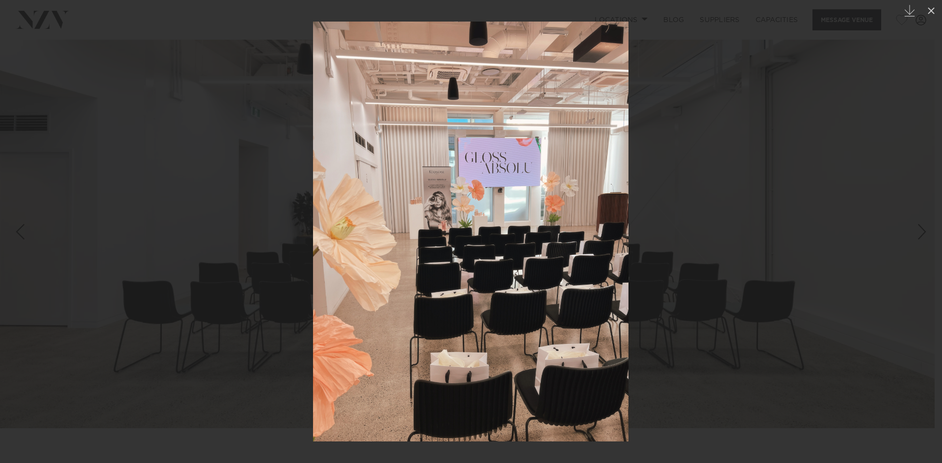
click at [919, 239] on div "Next slide" at bounding box center [921, 232] width 13 height 19
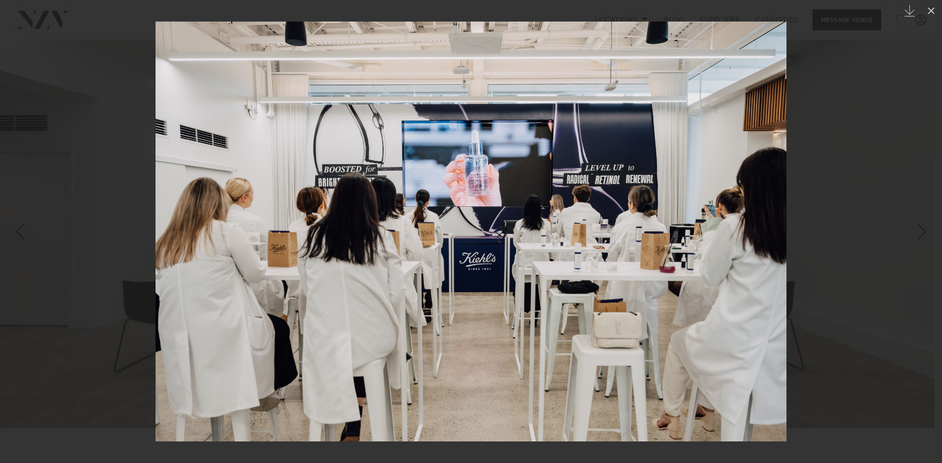
click at [920, 229] on div "Next slide" at bounding box center [921, 232] width 13 height 19
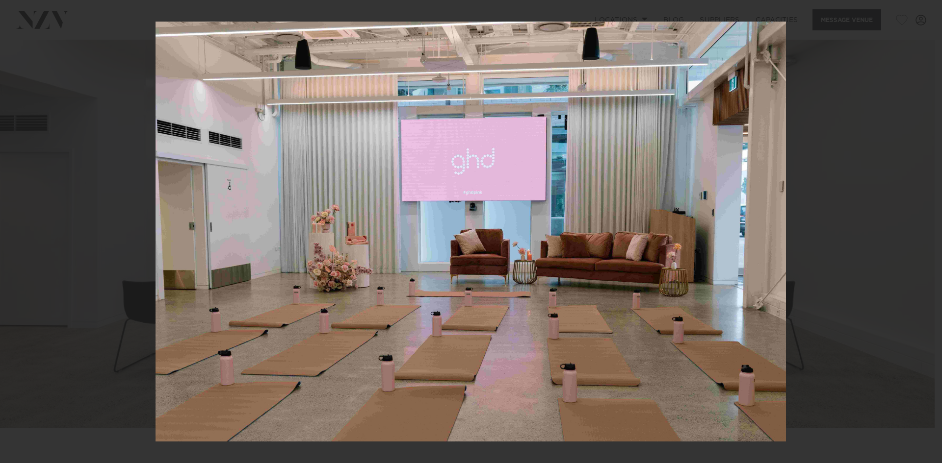
click at [920, 229] on div "4 / 8 Created with Sketch." at bounding box center [471, 231] width 942 height 463
click at [920, 229] on div "Next slide" at bounding box center [921, 232] width 13 height 19
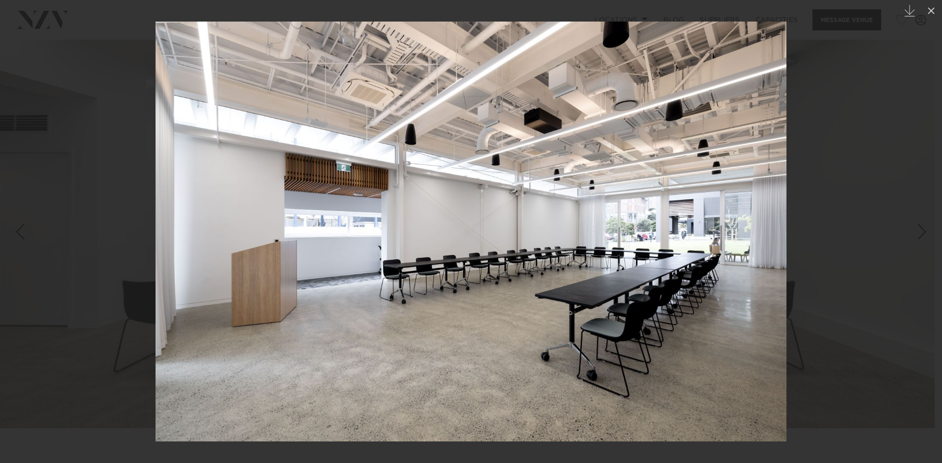
click at [922, 228] on div "Next slide" at bounding box center [921, 232] width 13 height 19
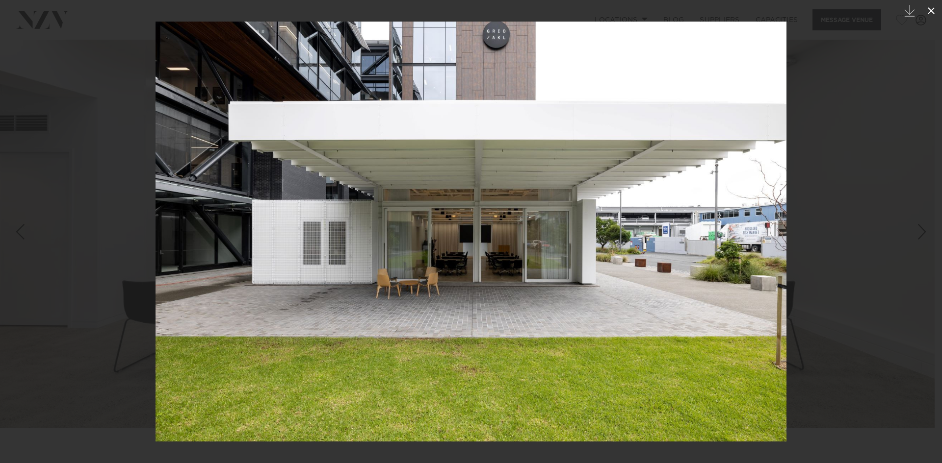
click at [927, 14] on icon at bounding box center [931, 11] width 12 height 12
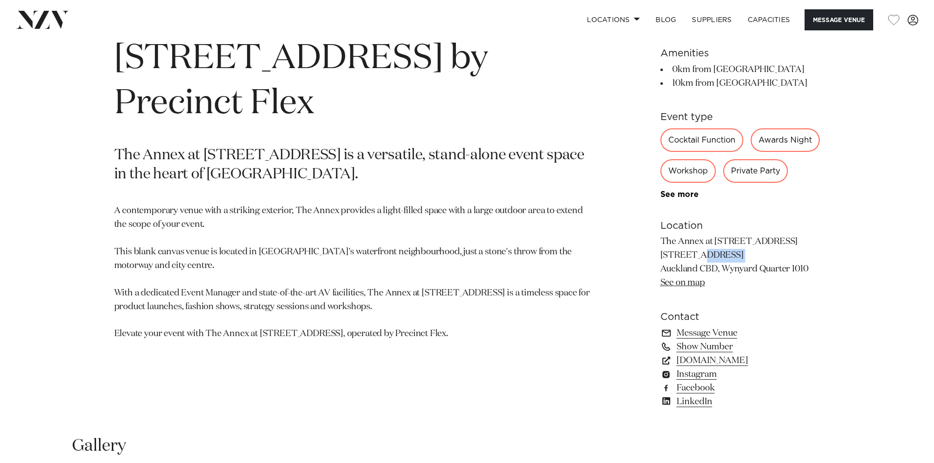
scroll to position [343, 0]
